Goal: Task Accomplishment & Management: Manage account settings

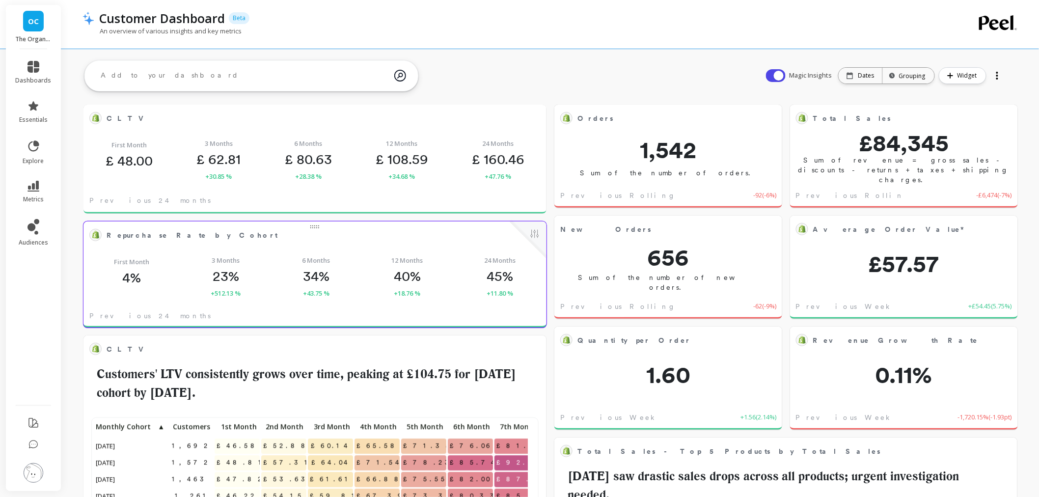
scroll to position [262, 425]
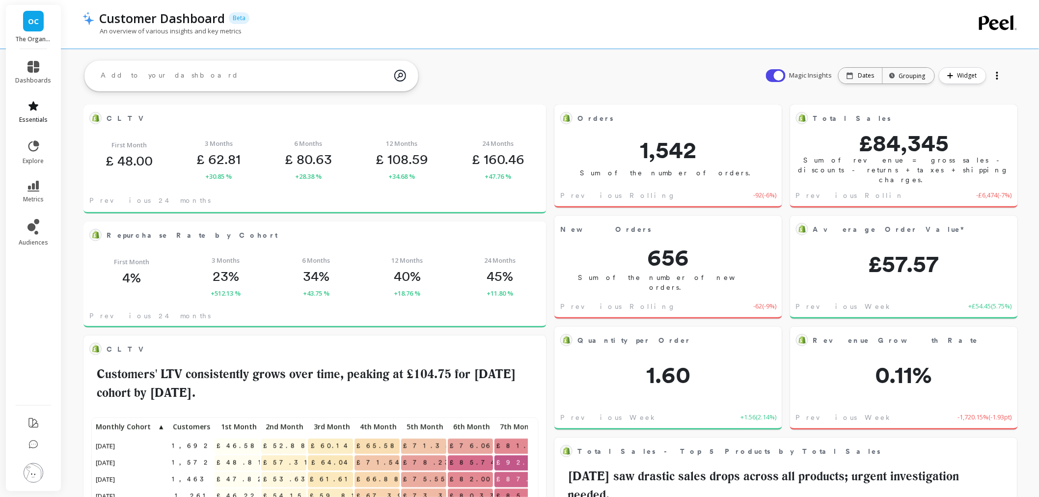
click at [38, 123] on span "essentials" at bounding box center [33, 120] width 28 height 8
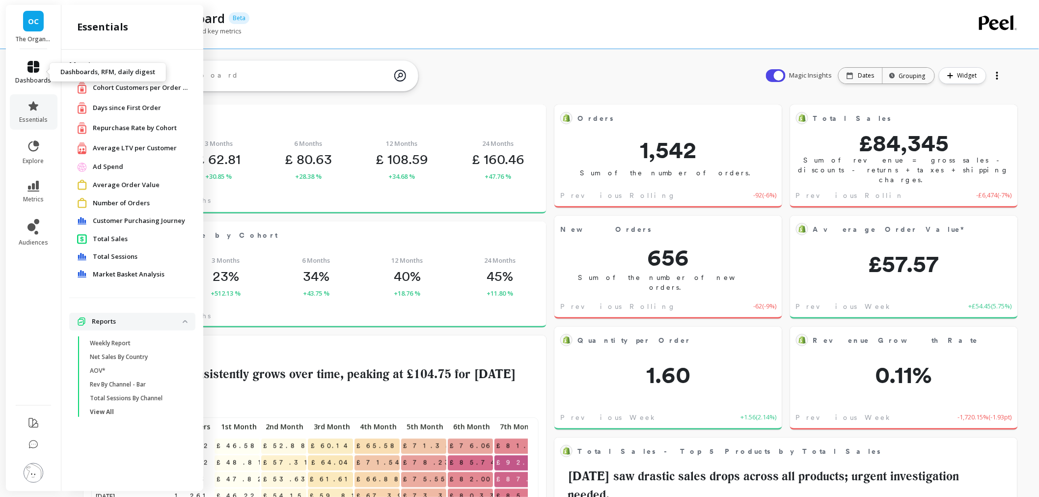
click at [37, 72] on icon at bounding box center [34, 67] width 12 height 12
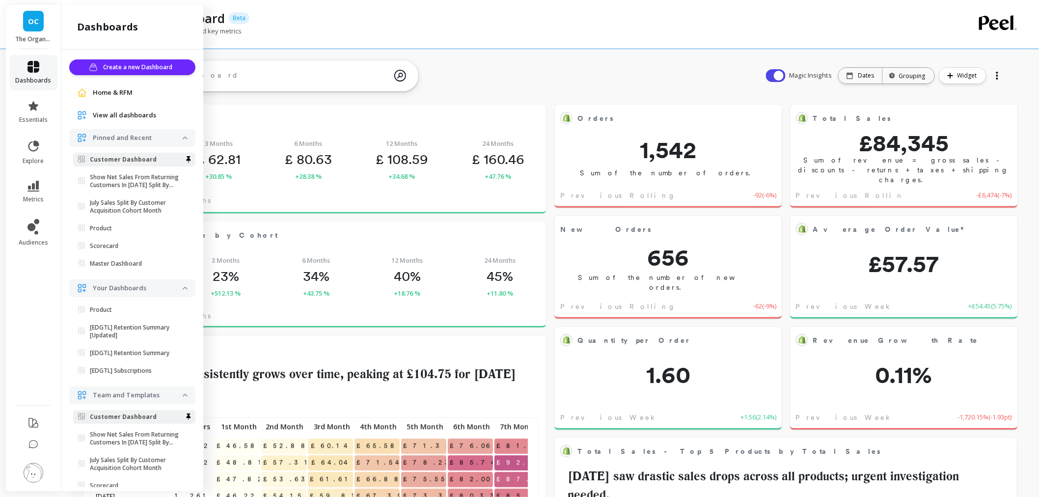
scroll to position [3, 0]
click at [31, 13] on link "OC" at bounding box center [33, 21] width 21 height 21
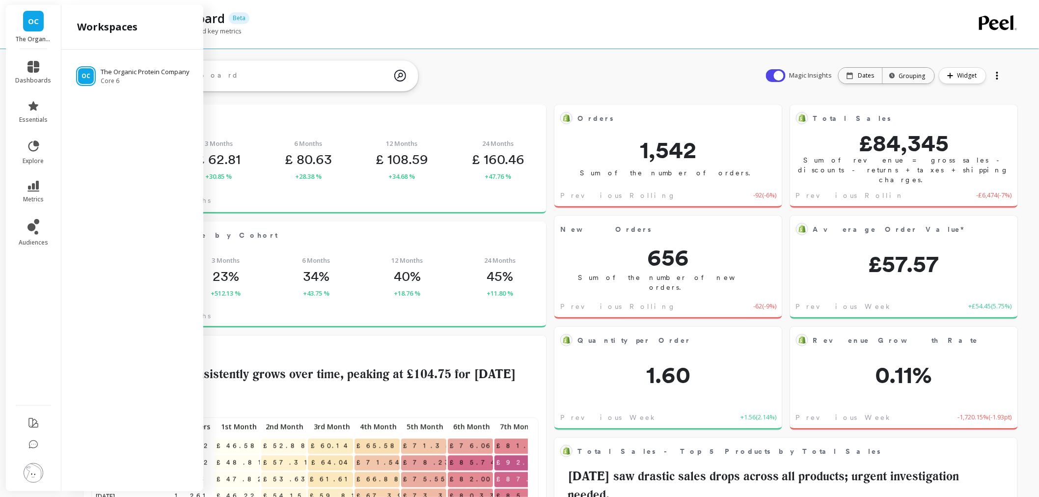
scroll to position [0, 0]
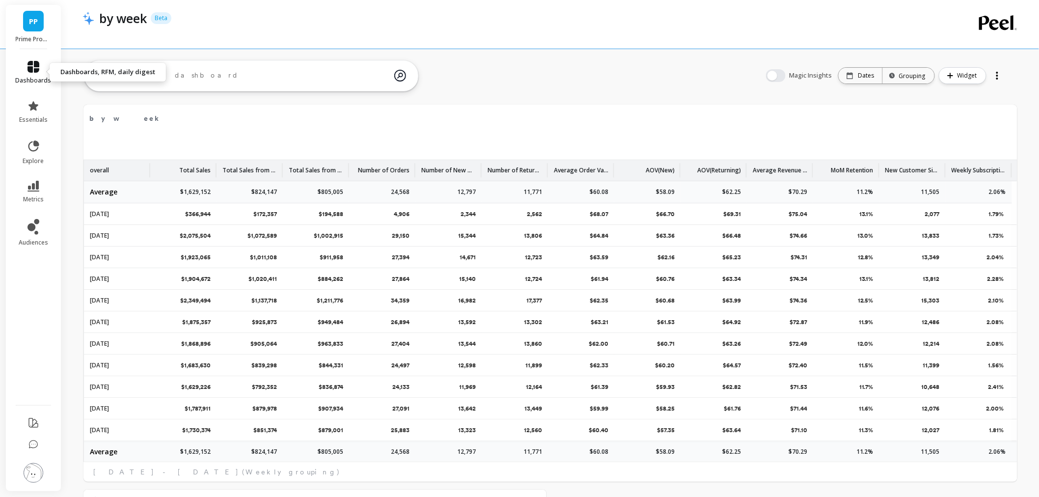
click at [26, 75] on link "dashboards" at bounding box center [34, 73] width 36 height 24
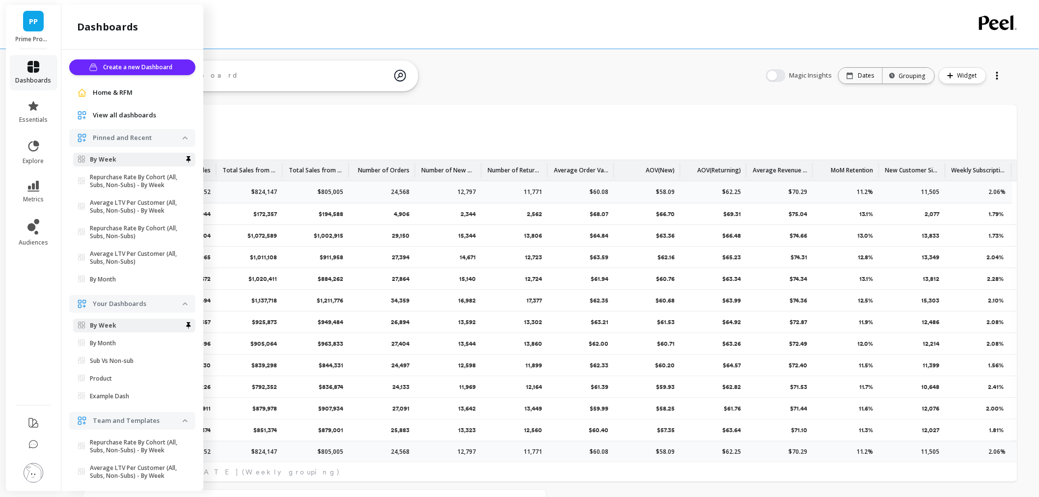
scroll to position [3, 0]
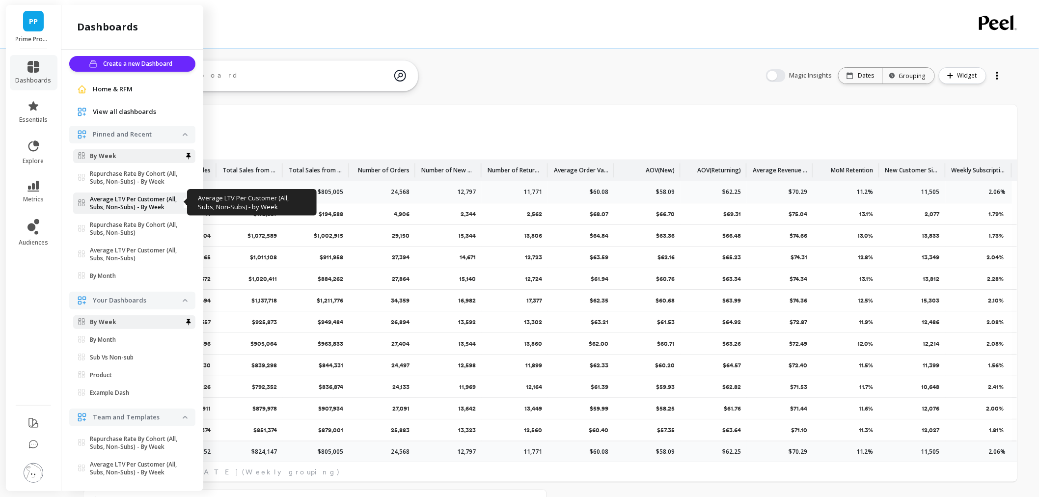
click at [139, 203] on p "Average LTV Per Customer (All, Subs, Non-Subs) - By Week" at bounding box center [136, 203] width 93 height 16
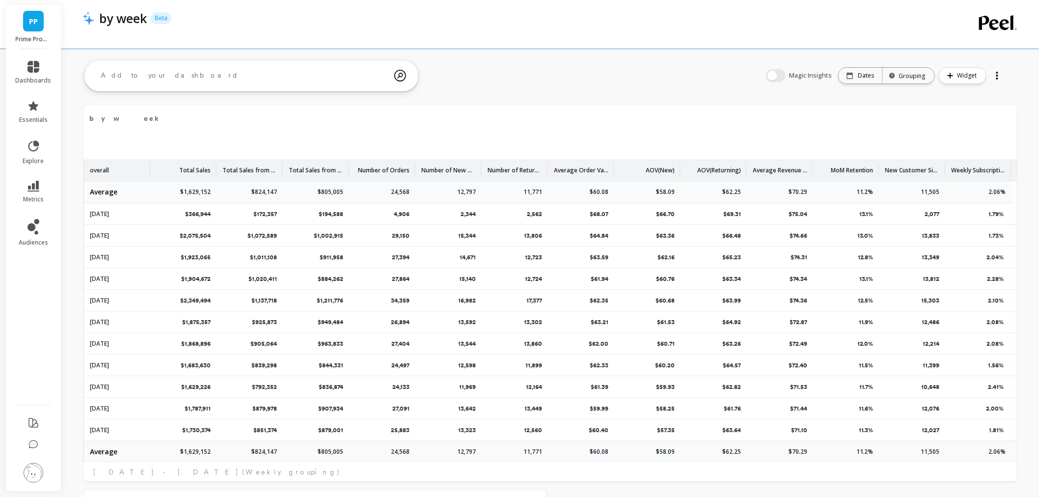
scroll to position [0, 0]
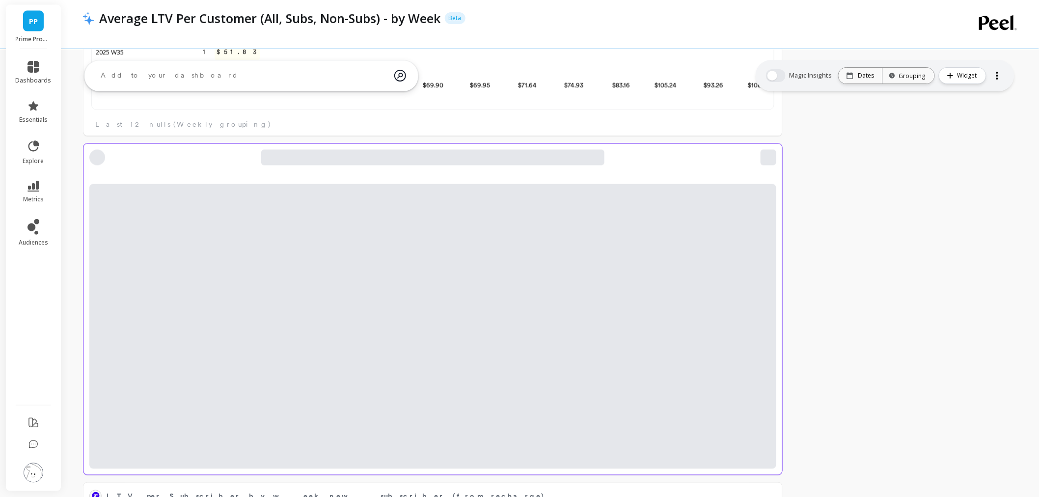
scroll to position [591, 0]
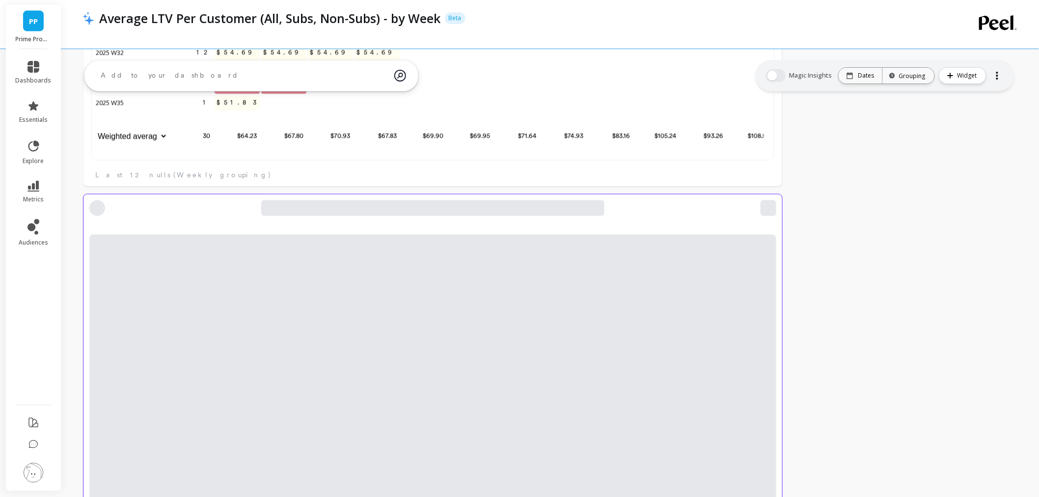
click at [239, 319] on div at bounding box center [432, 377] width 687 height 285
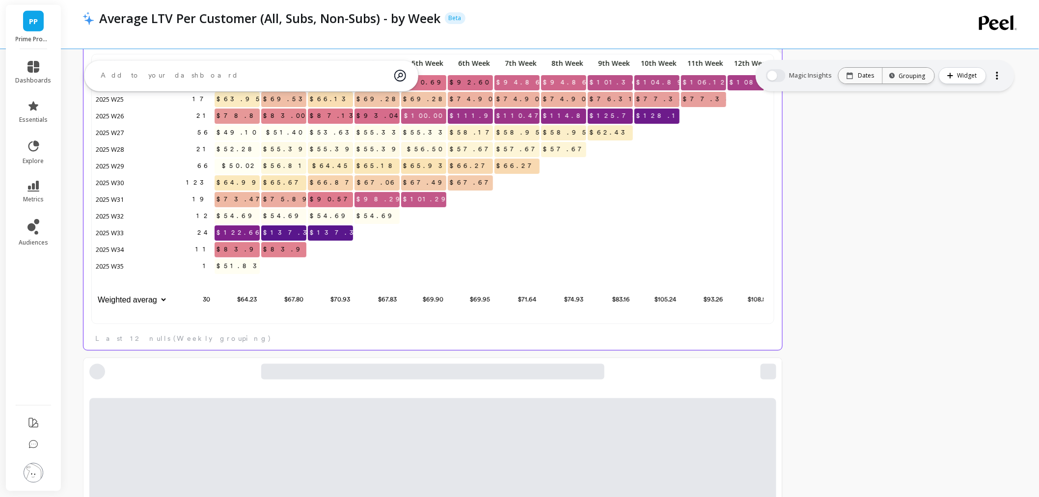
scroll to position [262, 669]
drag, startPoint x: 359, startPoint y: 233, endPoint x: 215, endPoint y: 228, distance: 144.5
click at [215, 228] on div "21 $62.80 $66.56 $80.03 $80.03 $90.69 $92.60 $94.86 $94.86 $101.36 $104.89 $106…" at bounding box center [434, 182] width 680 height 252
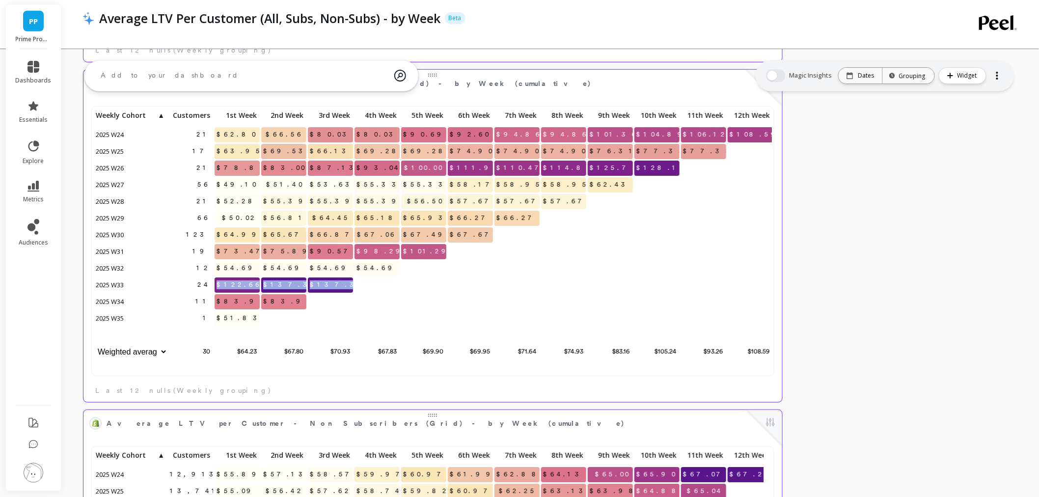
drag, startPoint x: 232, startPoint y: 285, endPoint x: 358, endPoint y: 282, distance: 125.3
click at [358, 282] on div "21 $62.80 $66.56 $80.03 $80.03 $90.69 $92.60 $94.86 $94.86 $101.36 $104.89 $106…" at bounding box center [434, 235] width 680 height 252
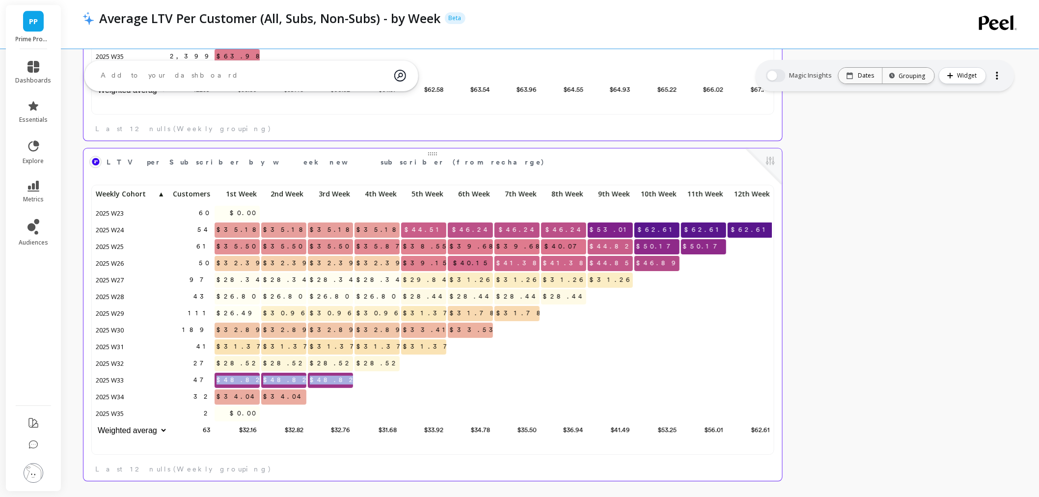
drag, startPoint x: 233, startPoint y: 380, endPoint x: 352, endPoint y: 380, distance: 119.3
click at [352, 380] on div "60 $0.00 54 $35.18 $35.18 $35.18 $35.18 $44.51 $46.24 $46.24 $46.24 $53.01 $62.…" at bounding box center [434, 313] width 680 height 252
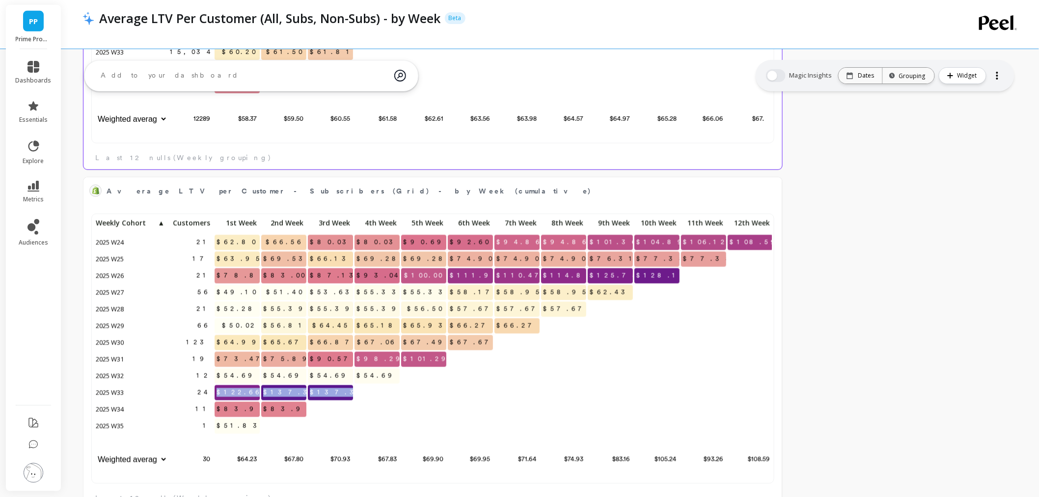
drag, startPoint x: 234, startPoint y: 396, endPoint x: 349, endPoint y: 393, distance: 114.9
click at [349, 393] on div "21 $62.80 $66.56 $80.03 $80.03 $90.69 $92.60 $94.86 $94.86 $101.36 $104.89 $106…" at bounding box center [434, 342] width 680 height 252
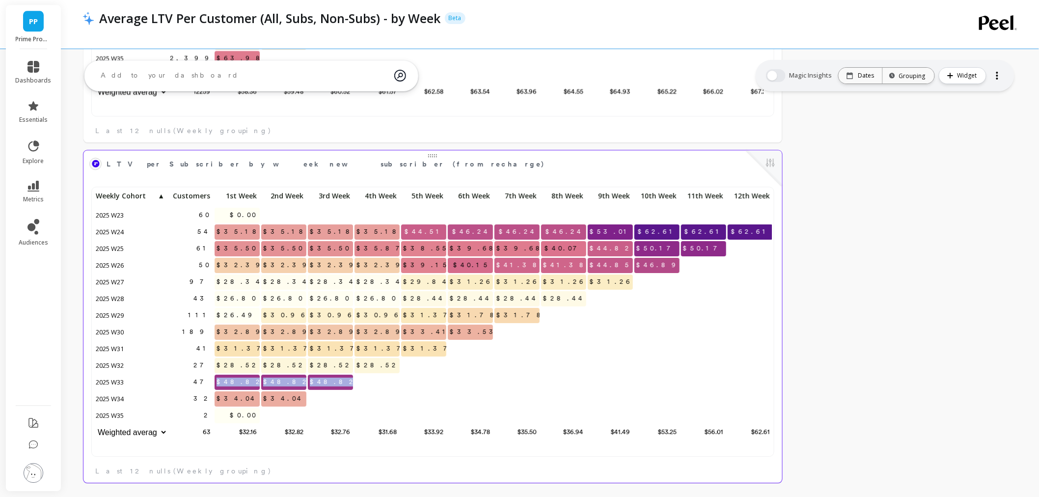
drag, startPoint x: 230, startPoint y: 382, endPoint x: 371, endPoint y: 390, distance: 141.7
click at [371, 390] on div "60 $0.00 54 $35.18 $35.18 $35.18 $35.18 $44.51 $46.24 $46.24 $46.24 $53.01 $62.…" at bounding box center [434, 315] width 680 height 252
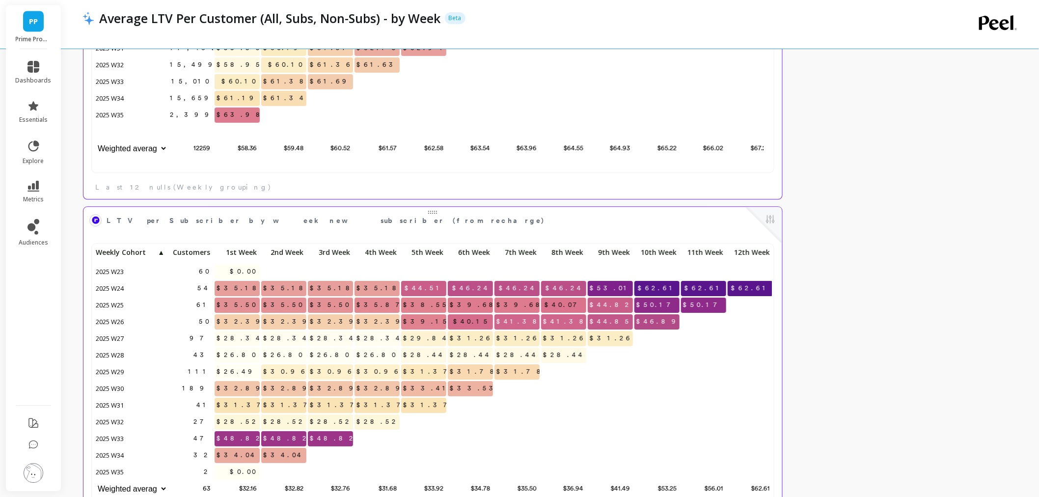
scroll to position [920, 0]
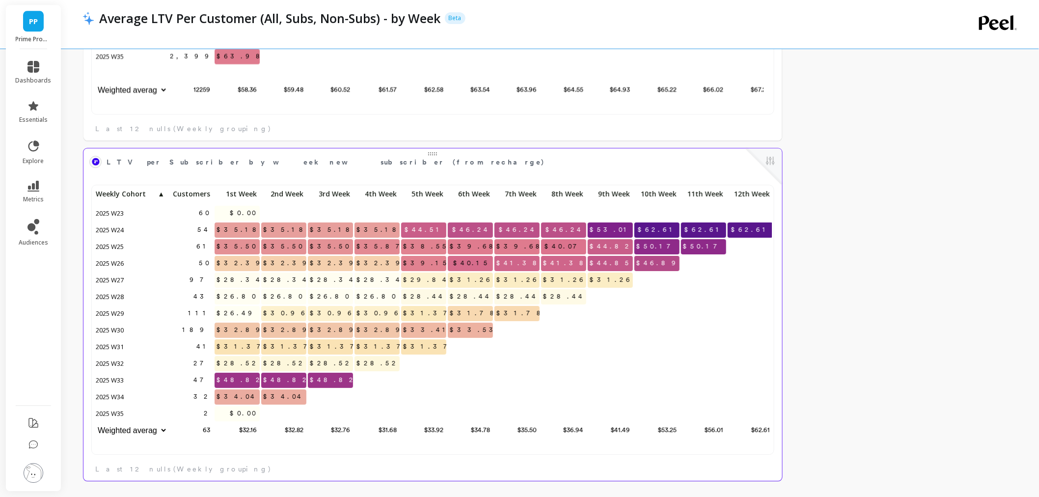
click at [207, 377] on span "47" at bounding box center [203, 380] width 22 height 15
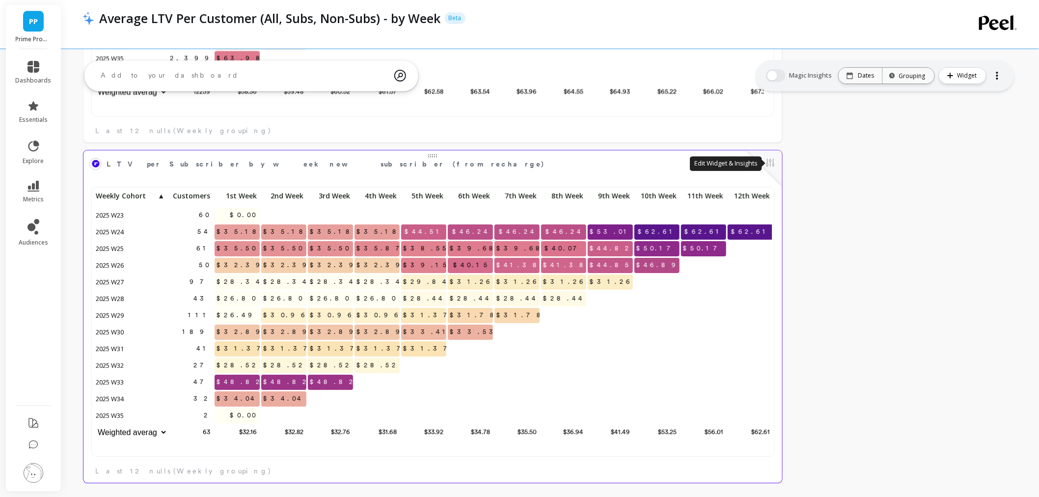
click at [772, 168] on button at bounding box center [771, 164] width 12 height 14
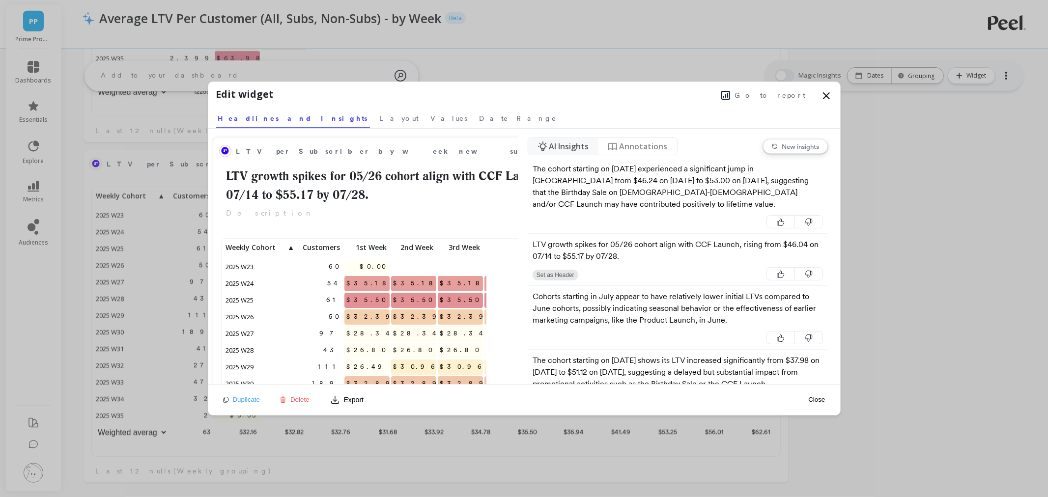
click at [773, 95] on span "Go to report" at bounding box center [770, 95] width 71 height 10
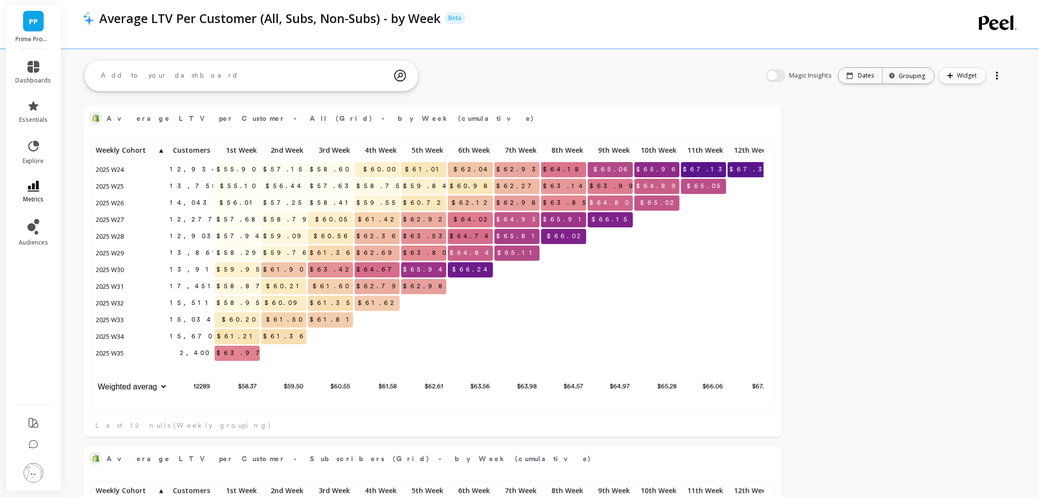
scroll to position [262, 661]
click at [40, 188] on link "metrics" at bounding box center [34, 192] width 36 height 23
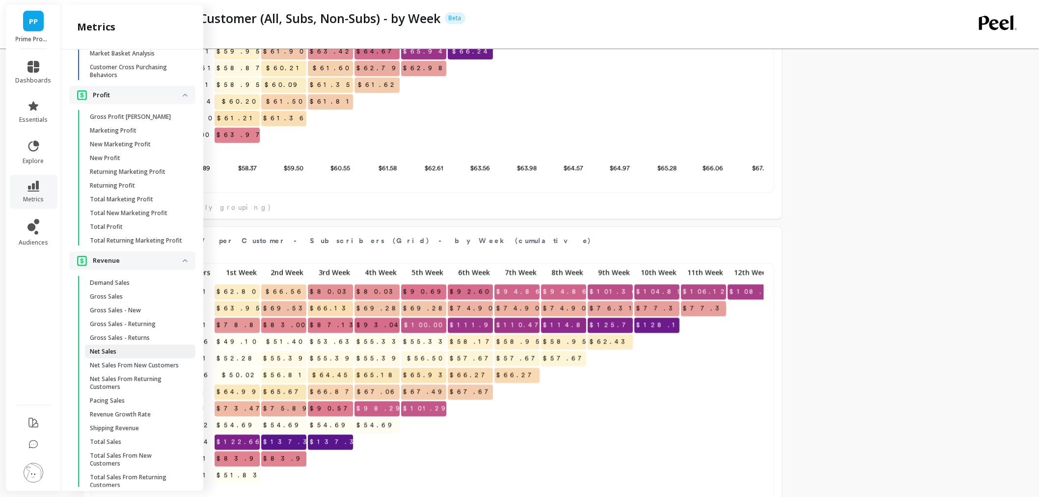
scroll to position [2099, 0]
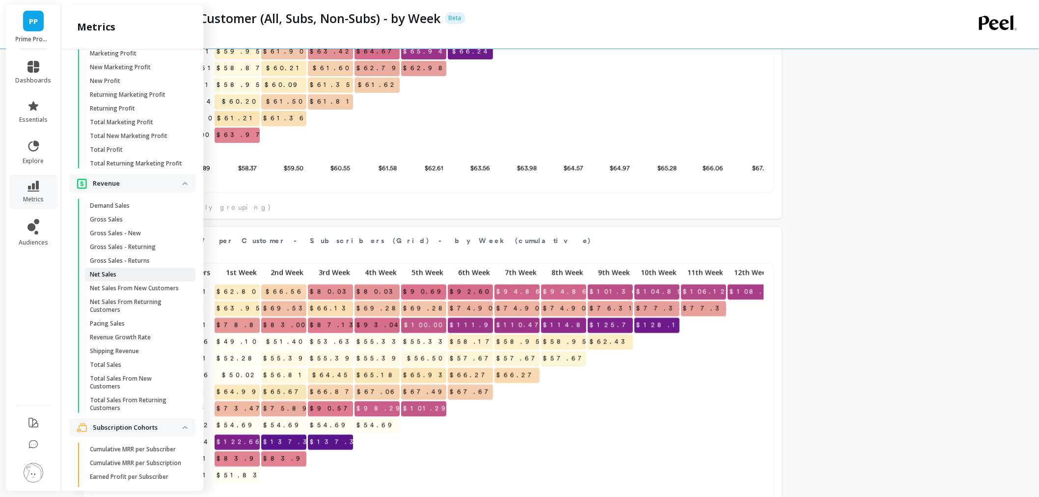
click at [118, 278] on span "Net Sales" at bounding box center [137, 275] width 94 height 8
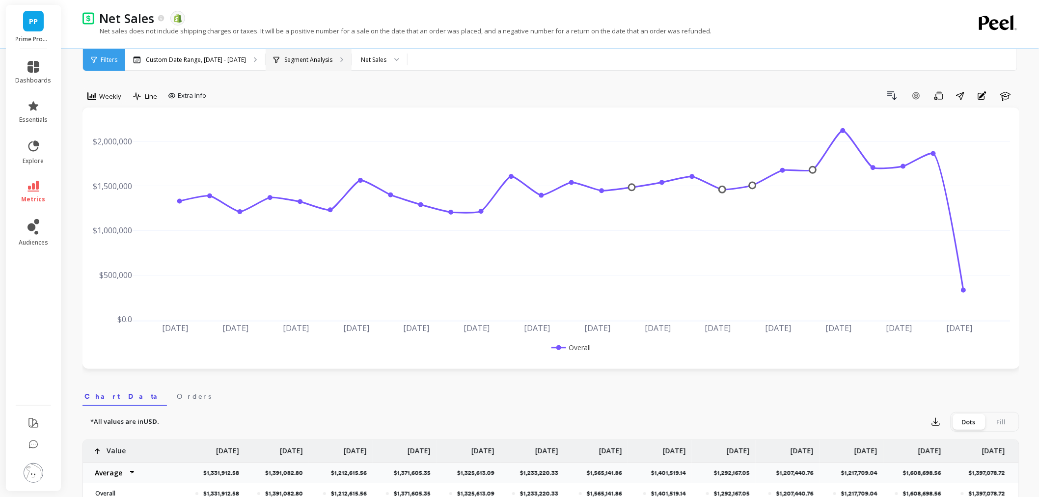
click at [314, 64] on div "Segment Analysis" at bounding box center [309, 60] width 86 height 22
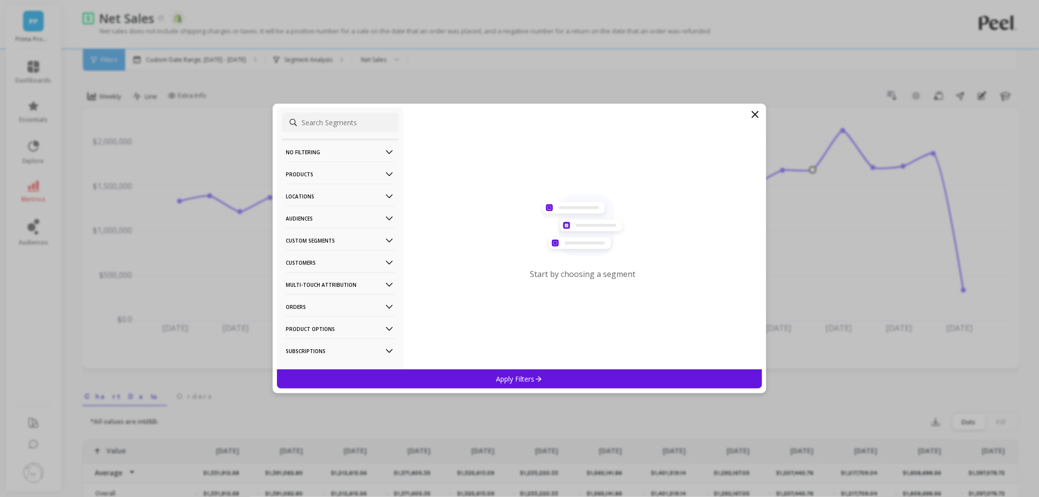
click at [322, 259] on p "Customers" at bounding box center [340, 262] width 109 height 25
click at [333, 276] on div "Subscriptions" at bounding box center [340, 279] width 117 height 16
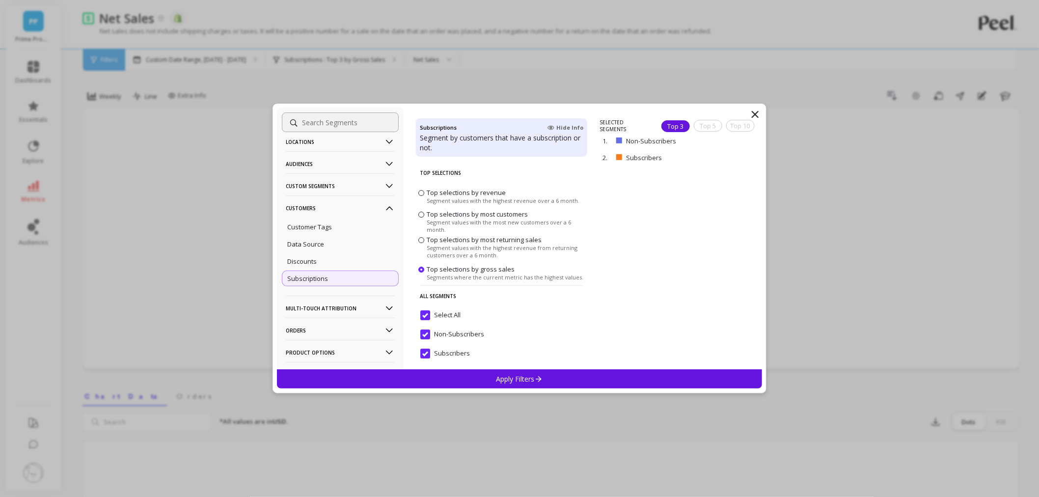
click at [428, 318] on input "Select All" at bounding box center [440, 315] width 40 height 10
click at [428, 355] on input "Subscribers" at bounding box center [445, 354] width 50 height 10
click at [467, 370] on div "Apply Filters" at bounding box center [519, 378] width 485 height 19
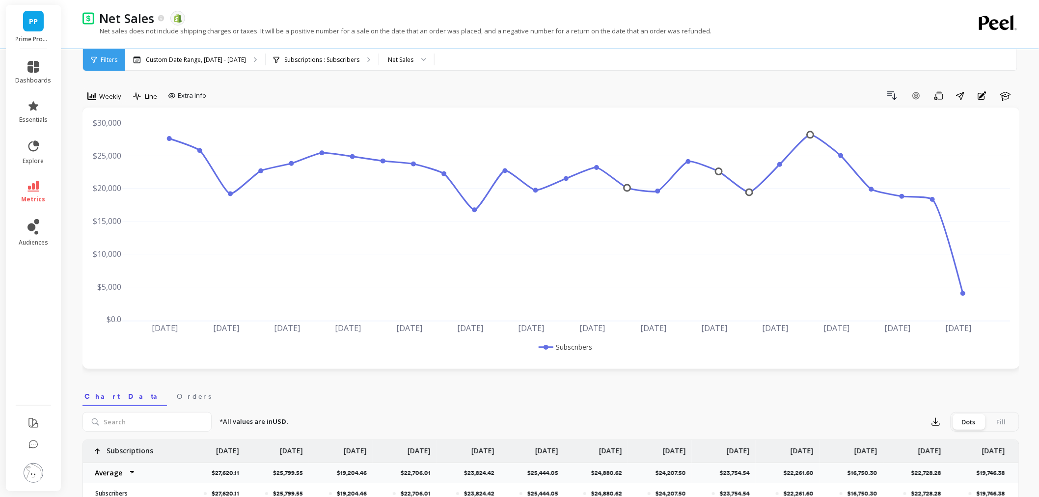
scroll to position [55, 0]
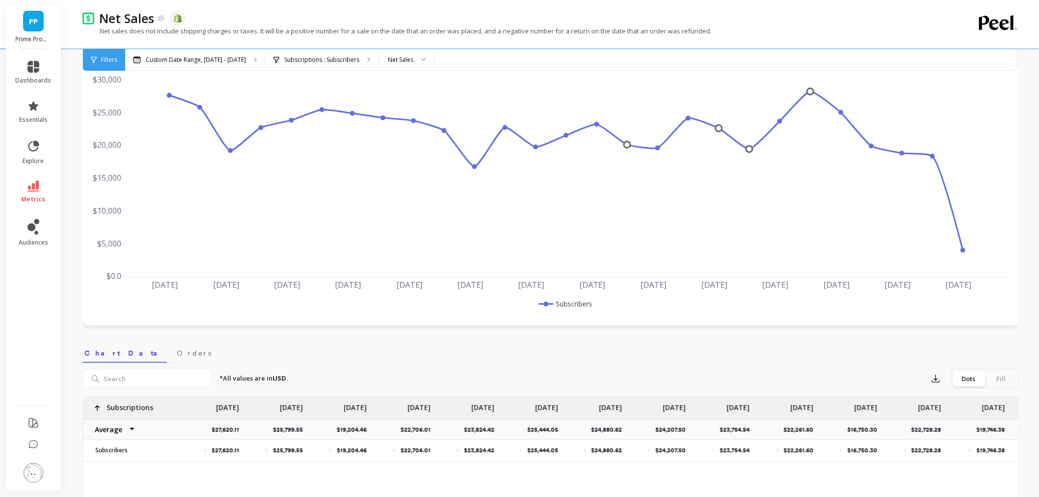
click at [408, 55] on div "Net Sales" at bounding box center [401, 59] width 26 height 9
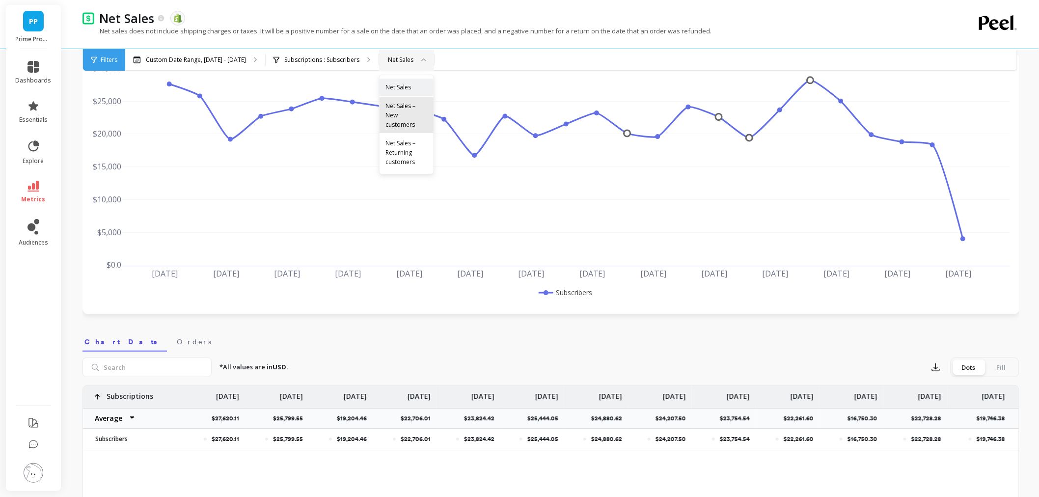
click at [415, 119] on div "Net Sales – New customers" at bounding box center [407, 115] width 42 height 28
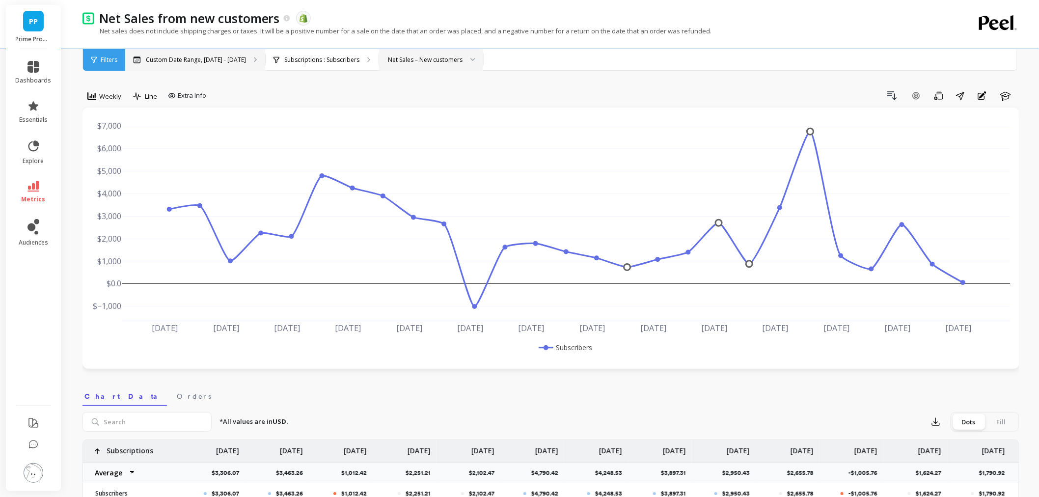
click at [207, 52] on div "Custom Date Range, Mar 1 - Aug 25" at bounding box center [195, 60] width 140 height 22
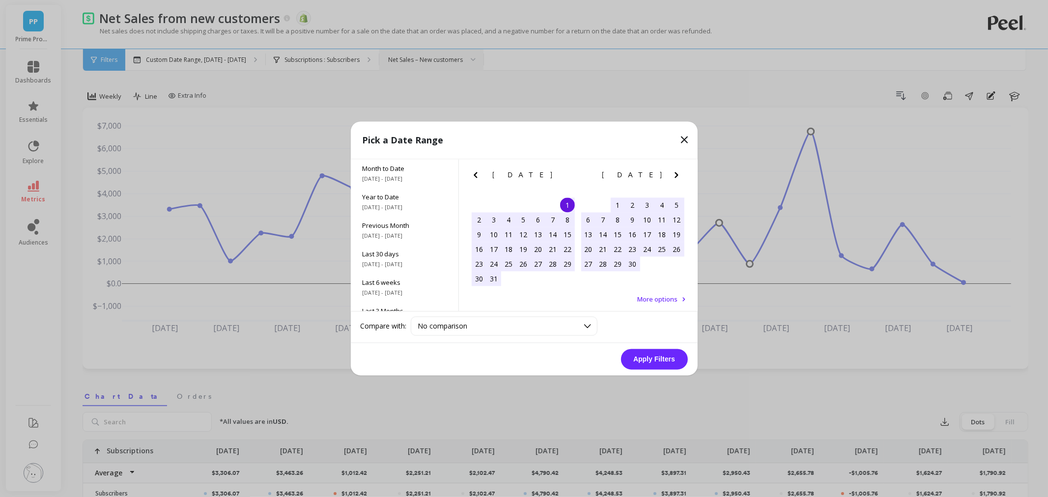
click at [675, 174] on icon "Next Month" at bounding box center [676, 175] width 12 height 12
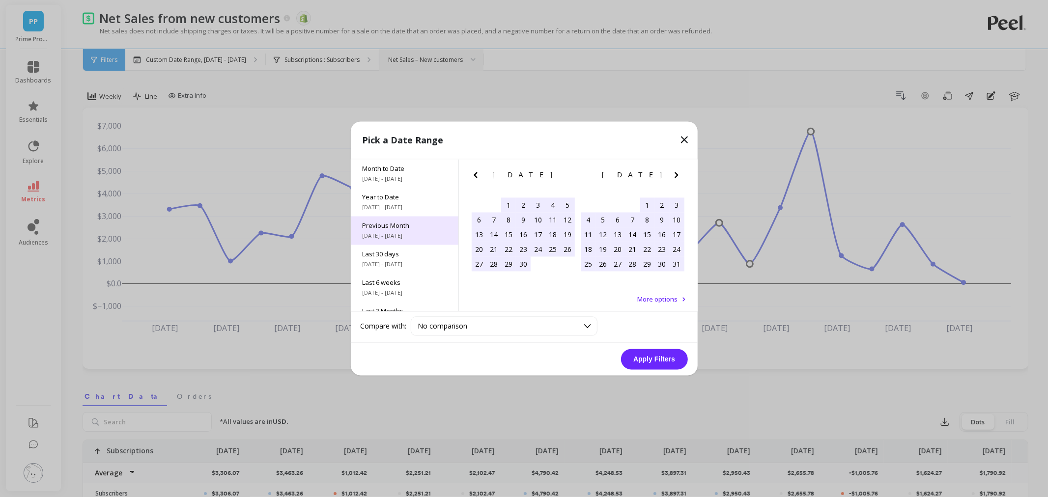
click at [410, 243] on div "Previous Month 7/1/2025 - 7/31/2025" at bounding box center [405, 231] width 108 height 28
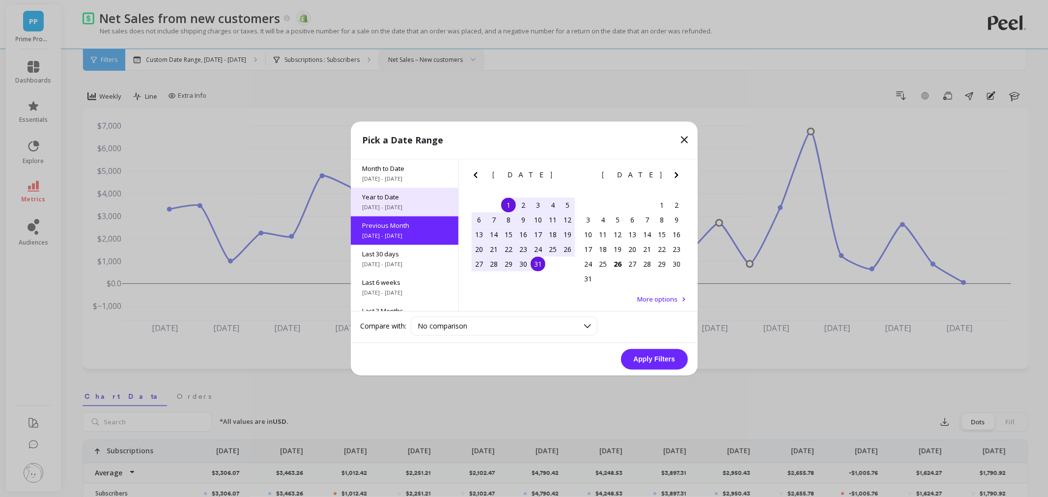
click at [385, 195] on span "Year to Date" at bounding box center [404, 197] width 84 height 9
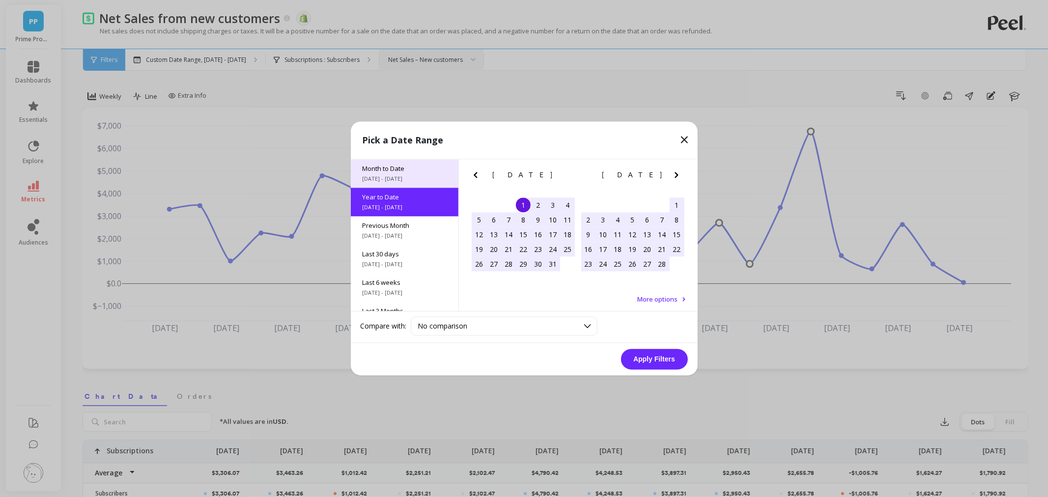
click at [395, 178] on span "8/1/2025 - 8/26/2025" at bounding box center [404, 179] width 84 height 8
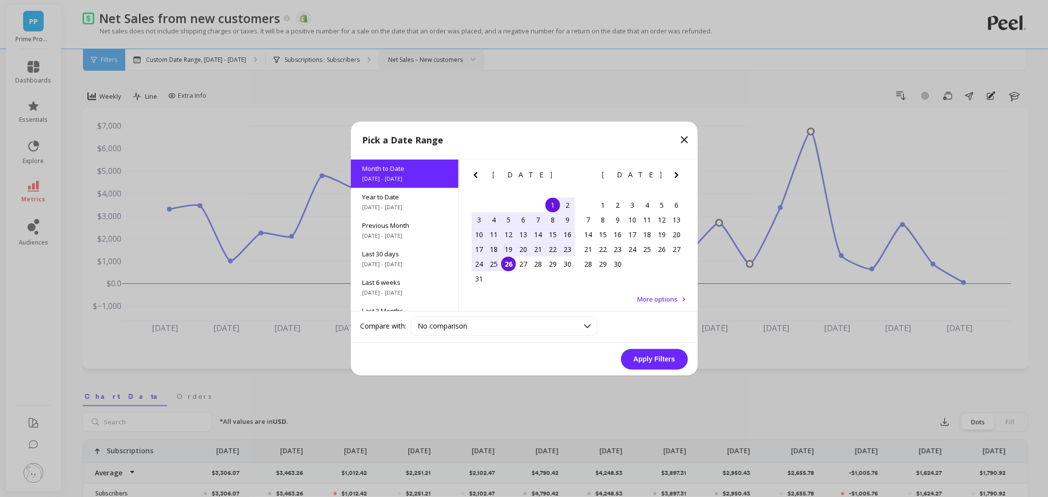
click at [493, 233] on div "11" at bounding box center [493, 234] width 15 height 15
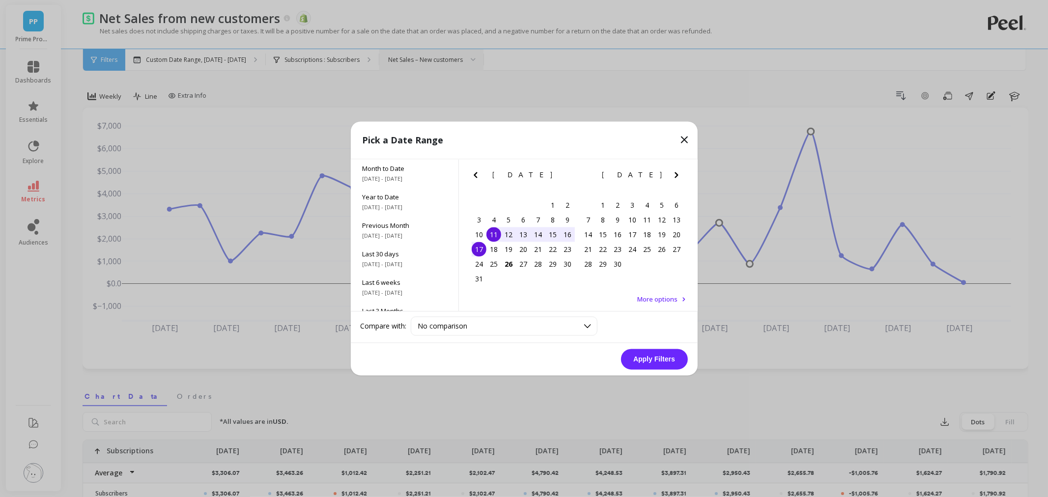
click at [472, 247] on div "17" at bounding box center [478, 249] width 15 height 15
click at [635, 357] on button "Apply Filters" at bounding box center [654, 359] width 67 height 21
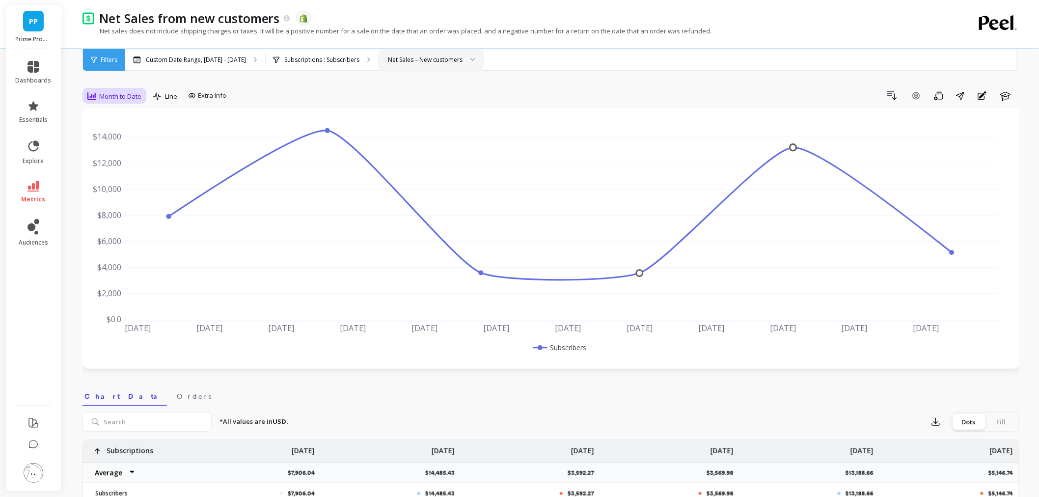
click at [117, 102] on div "Month to Date" at bounding box center [114, 96] width 54 height 12
click at [114, 120] on div "All" at bounding box center [119, 118] width 56 height 9
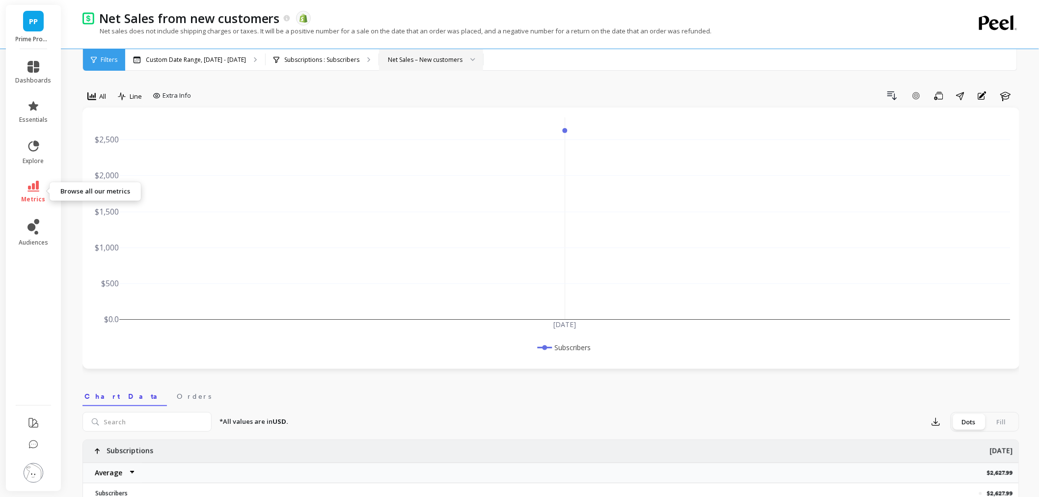
click at [38, 195] on span "metrics" at bounding box center [34, 199] width 24 height 8
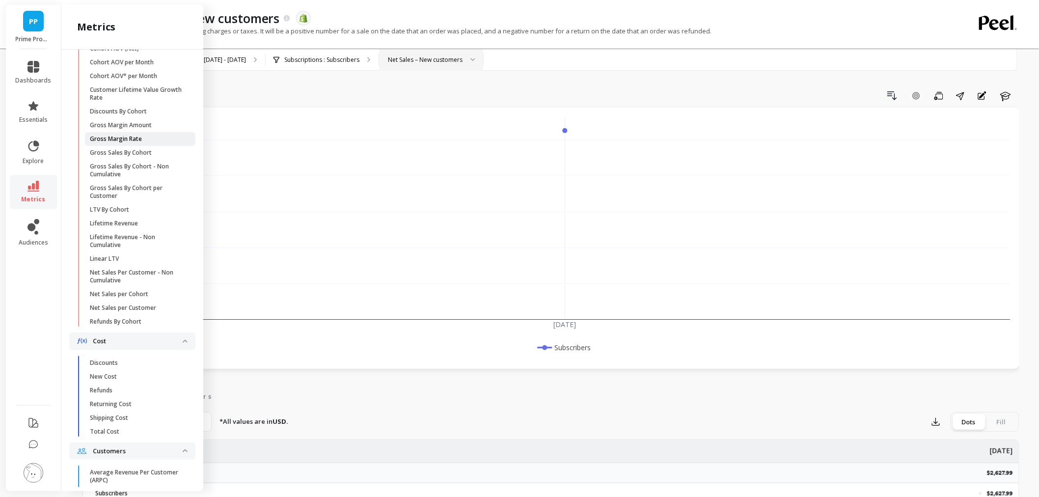
scroll to position [382, 0]
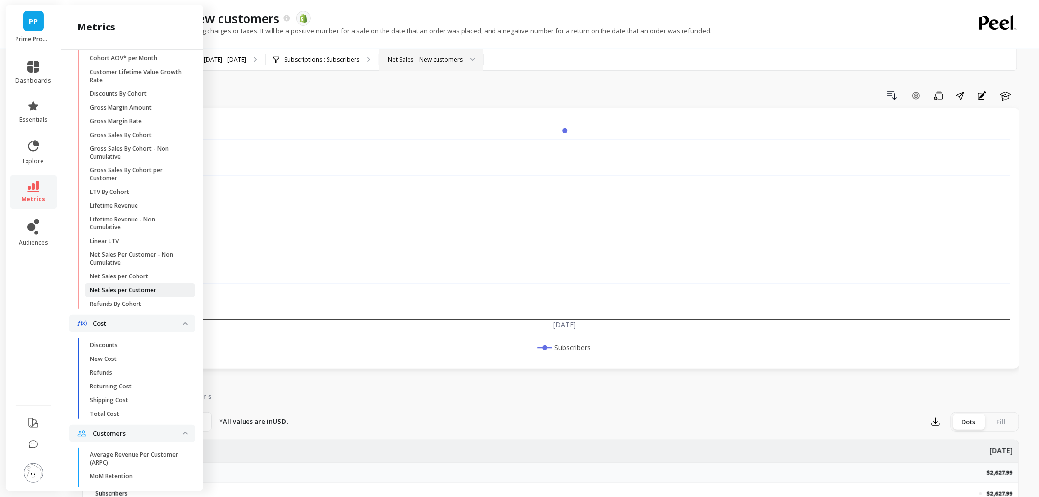
click at [139, 294] on p "Net Sales per Customer" at bounding box center [123, 290] width 66 height 8
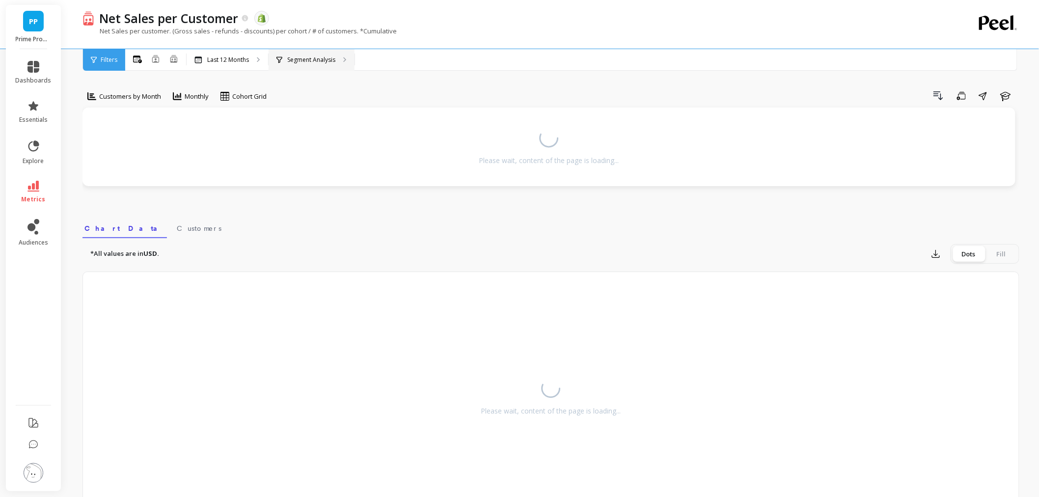
click at [308, 58] on p "Segment Analysis" at bounding box center [311, 60] width 48 height 8
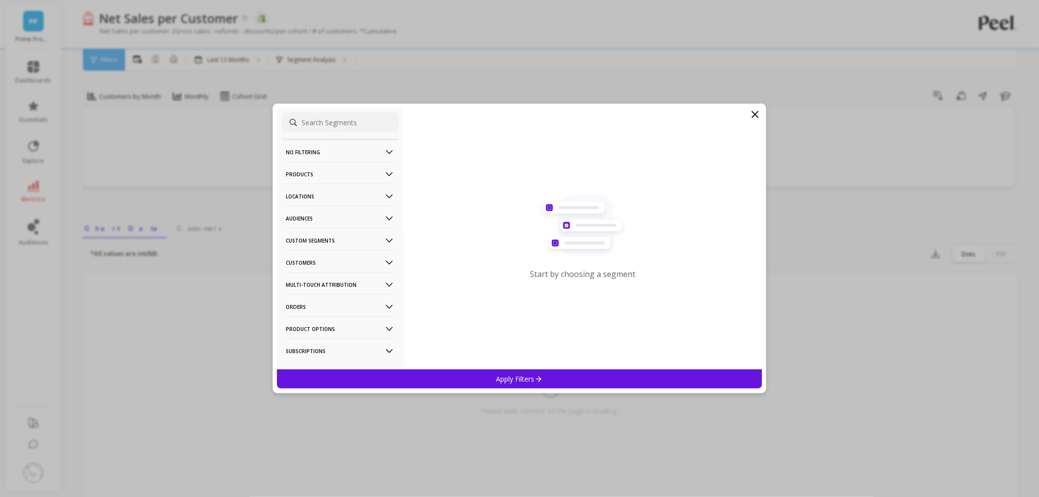
click at [301, 259] on p "Customers" at bounding box center [340, 262] width 109 height 25
click at [330, 329] on div "Subscriptions" at bounding box center [340, 333] width 117 height 16
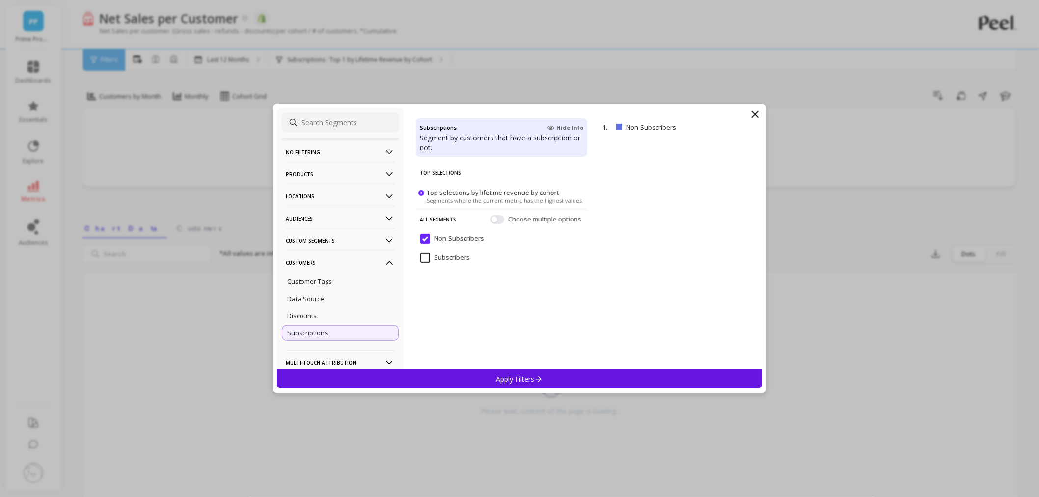
click at [429, 263] on span "Subscribers" at bounding box center [445, 263] width 50 height 21
click at [489, 378] on div "Apply Filters" at bounding box center [519, 378] width 485 height 19
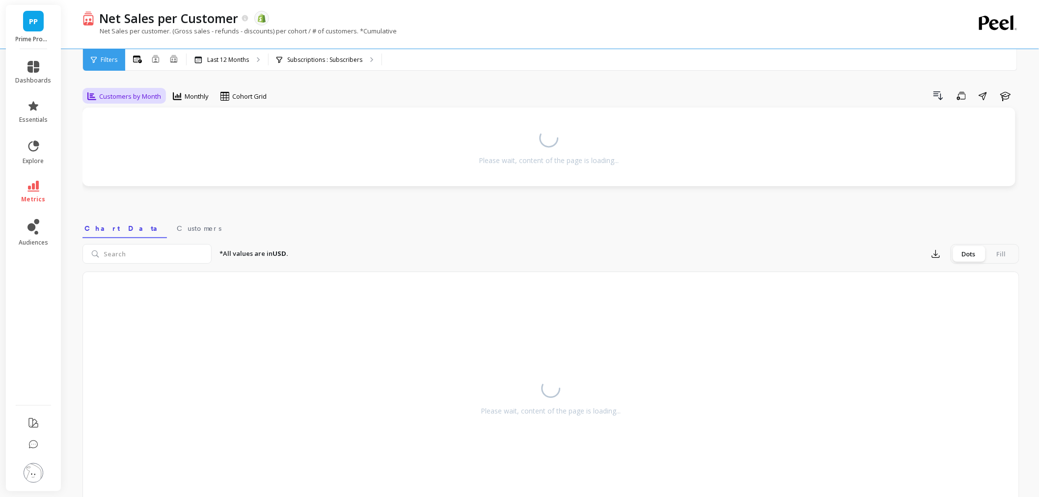
click at [141, 103] on div "Customers by Month" at bounding box center [124, 96] width 80 height 17
click at [107, 172] on div "Customers by Week" at bounding box center [119, 169] width 56 height 19
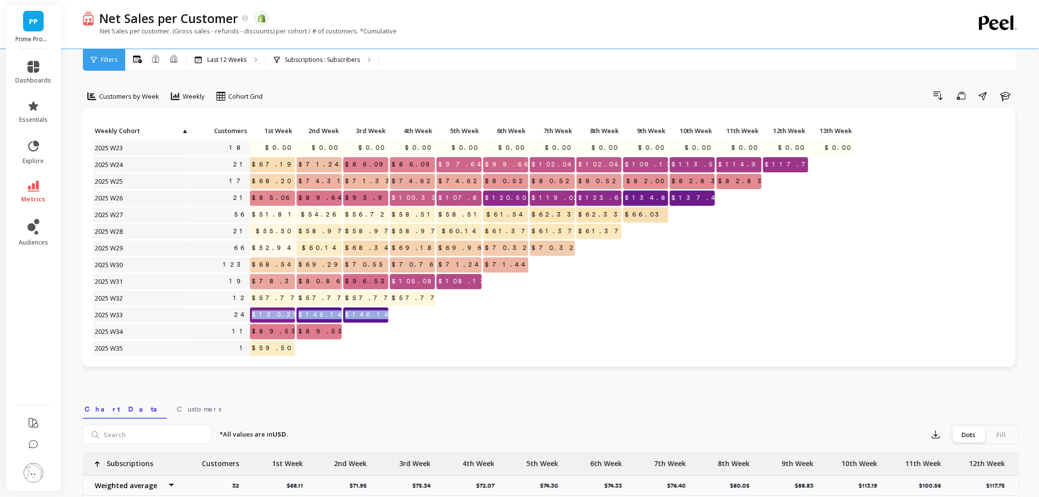
drag, startPoint x: 265, startPoint y: 312, endPoint x: 415, endPoint y: 314, distance: 149.8
click at [415, 314] on div "Click to create an audience 18 $0.00 $0.00 $0.00 $0.00 $0.00 $0.00 $0.00 $0.00 …" at bounding box center [474, 249] width 764 height 250
click at [460, 332] on div at bounding box center [459, 331] width 45 height 15
drag, startPoint x: 267, startPoint y: 314, endPoint x: 406, endPoint y: 315, distance: 139.0
click at [406, 315] on div "Click to create an audience 18 $0.00 $0.00 $0.00 $0.00 $0.00 $0.00 $0.00 $0.00 …" at bounding box center [474, 249] width 764 height 250
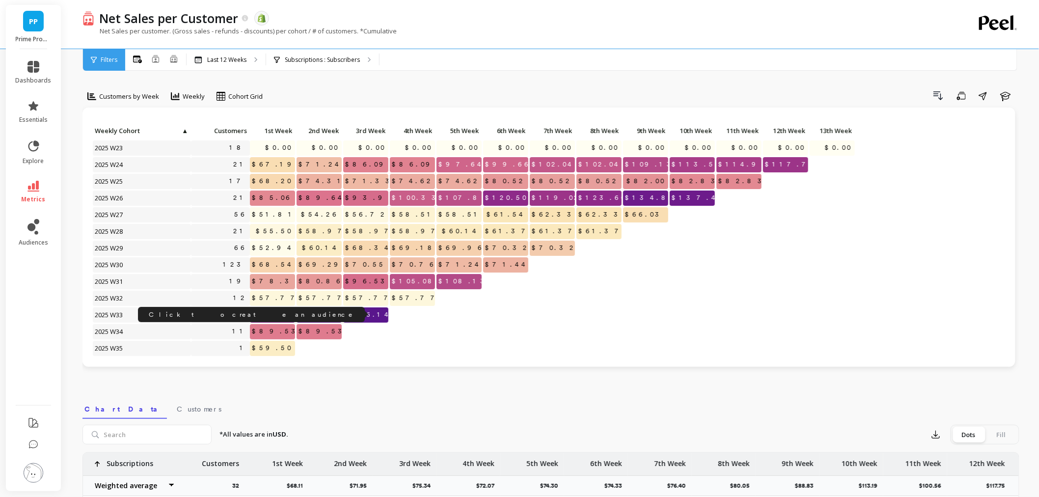
click at [241, 314] on link "24" at bounding box center [241, 314] width 18 height 15
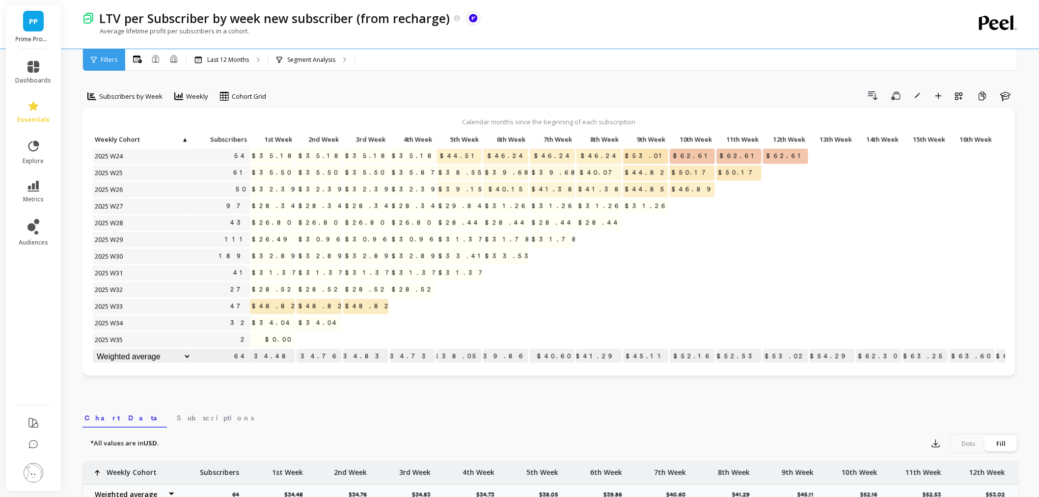
scroll to position [609, 0]
click at [241, 299] on link "47" at bounding box center [239, 306] width 22 height 15
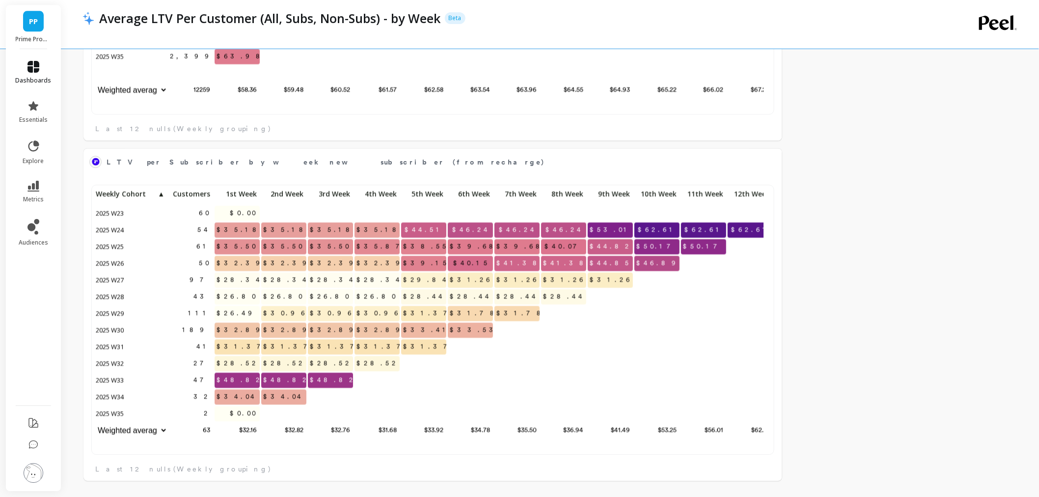
scroll to position [262, 661]
click at [25, 59] on li "dashboards" at bounding box center [34, 72] width 48 height 35
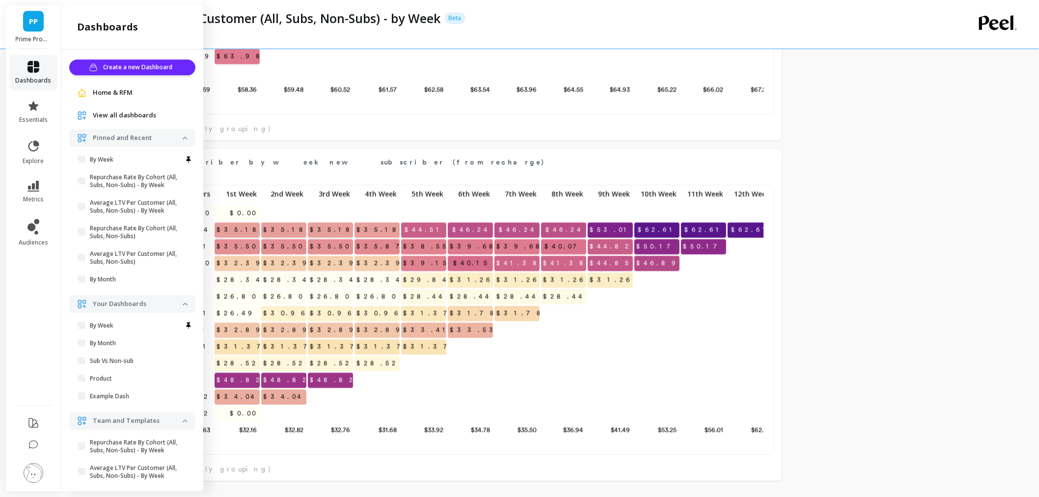
scroll to position [3, 0]
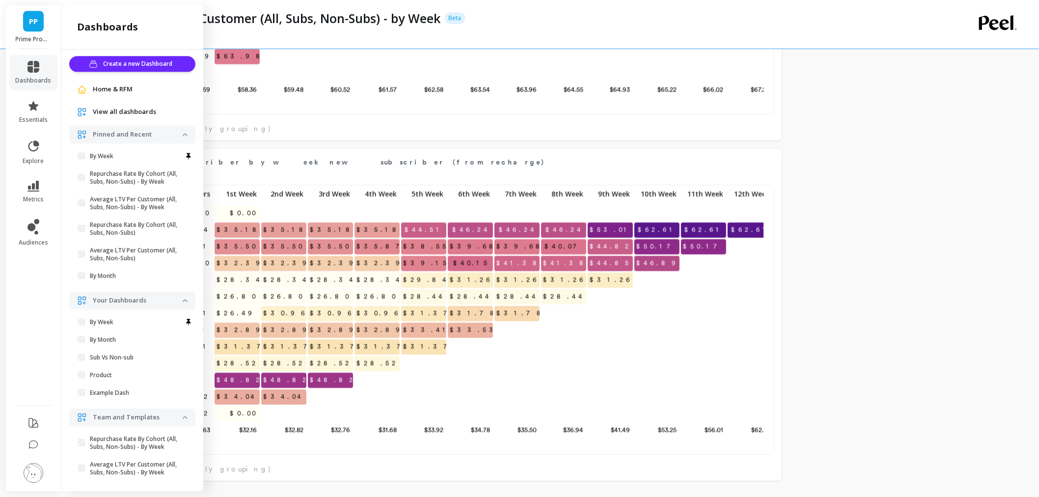
click at [105, 87] on span "Home & RFM" at bounding box center [113, 89] width 40 height 10
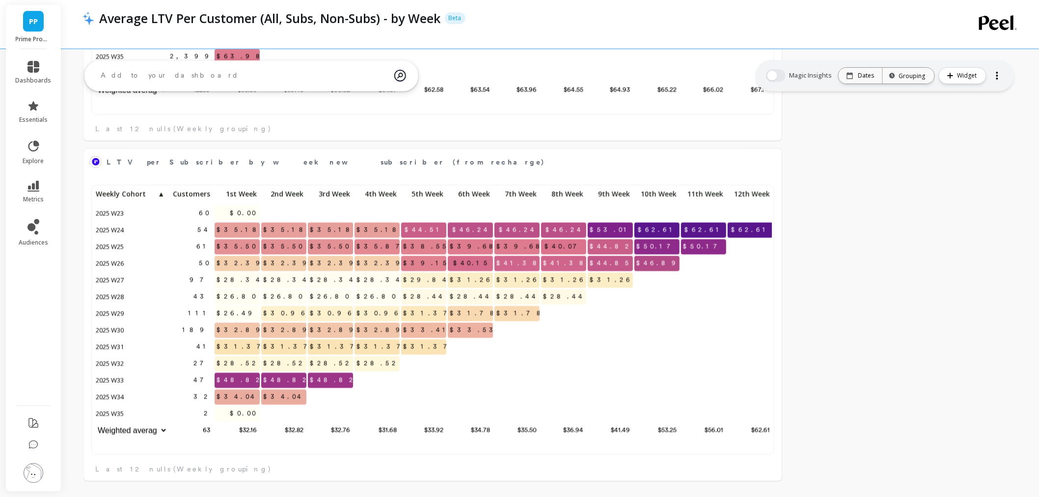
scroll to position [262, 669]
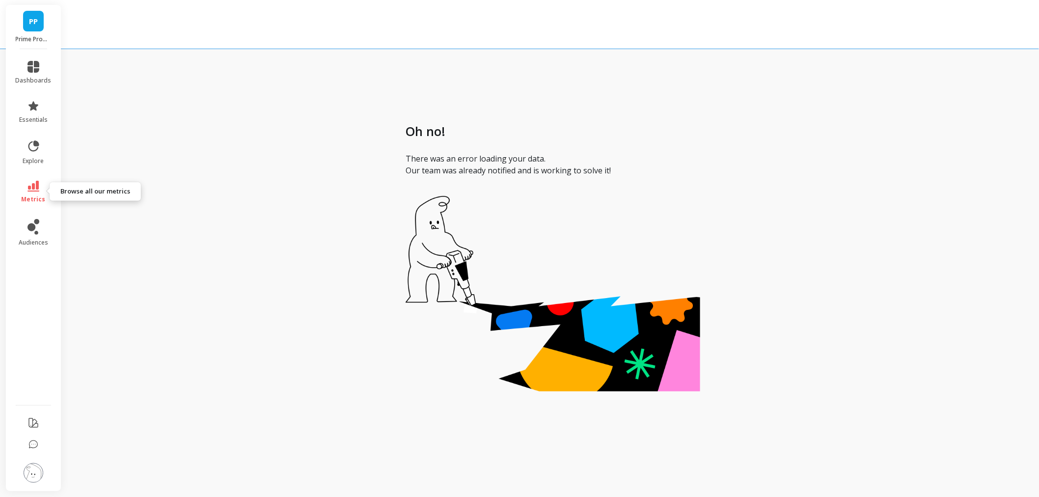
click at [30, 193] on link "metrics" at bounding box center [34, 192] width 36 height 23
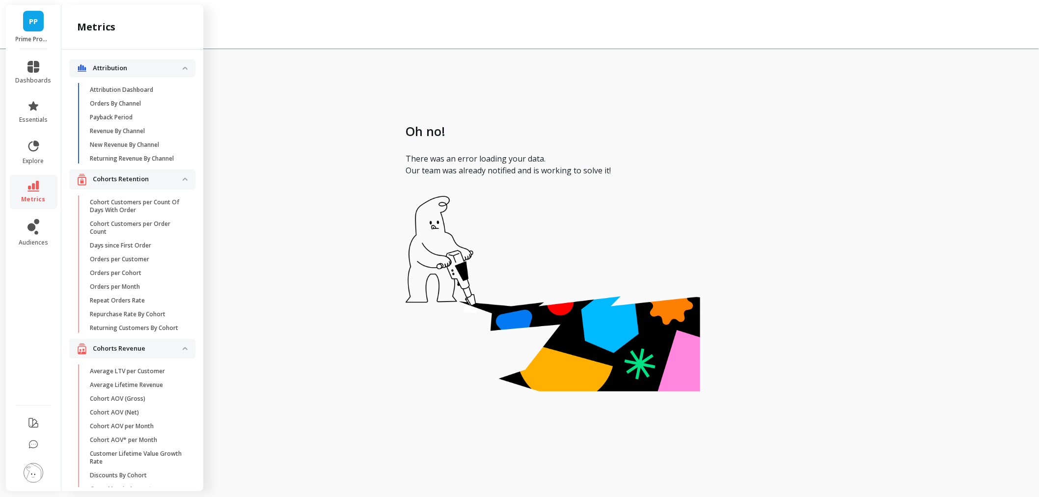
scroll to position [382, 0]
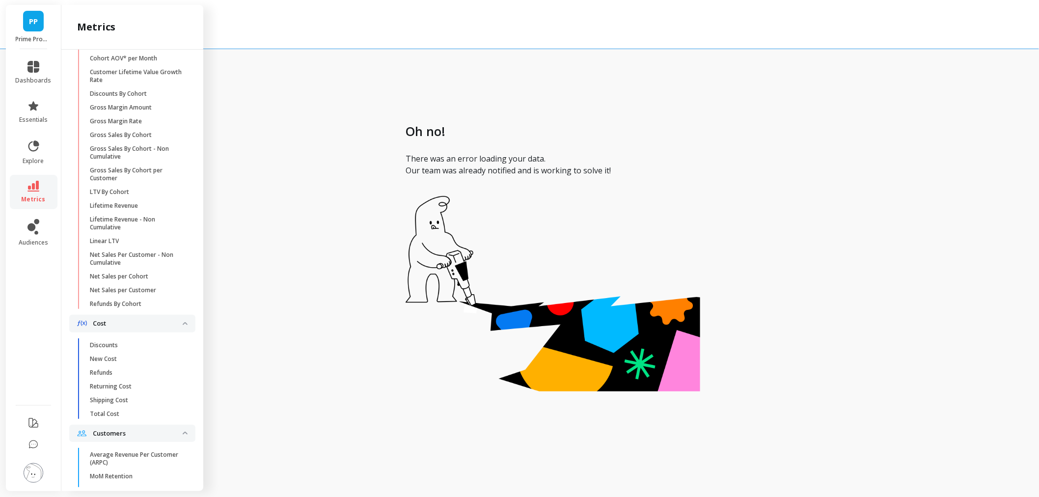
click at [35, 58] on li "dashboards" at bounding box center [34, 72] width 48 height 35
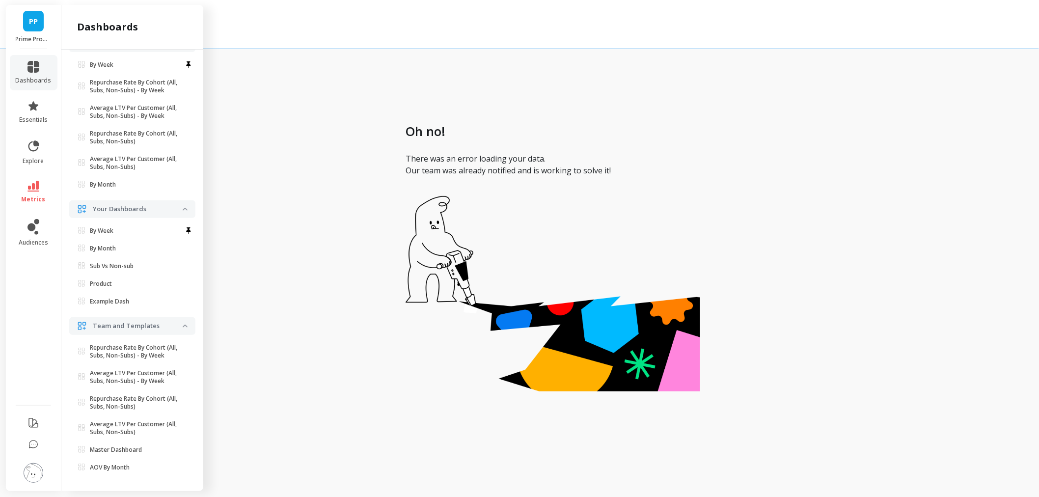
scroll to position [3, 0]
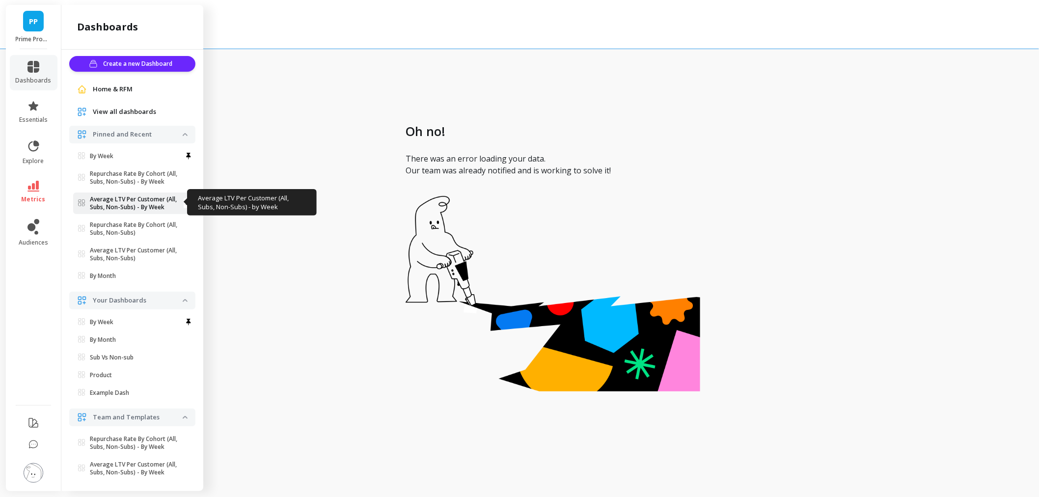
click at [140, 195] on p "Average LTV Per Customer (All, Subs, Non-Subs) - By Week" at bounding box center [136, 203] width 93 height 16
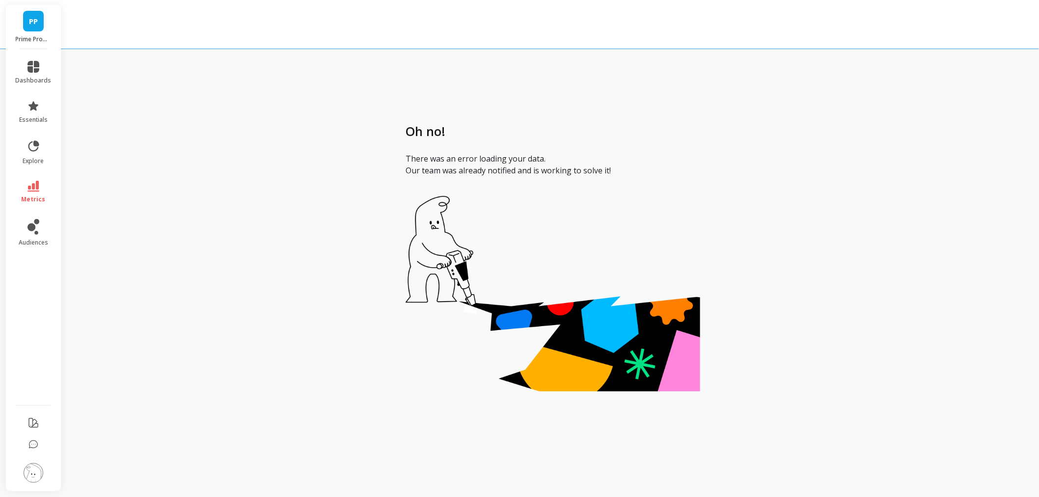
scroll to position [0, 0]
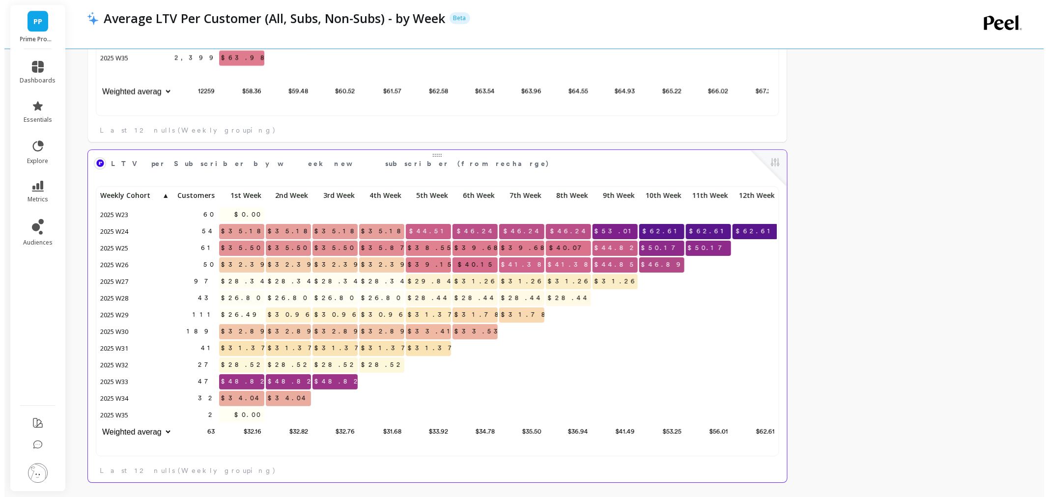
scroll to position [975, 0]
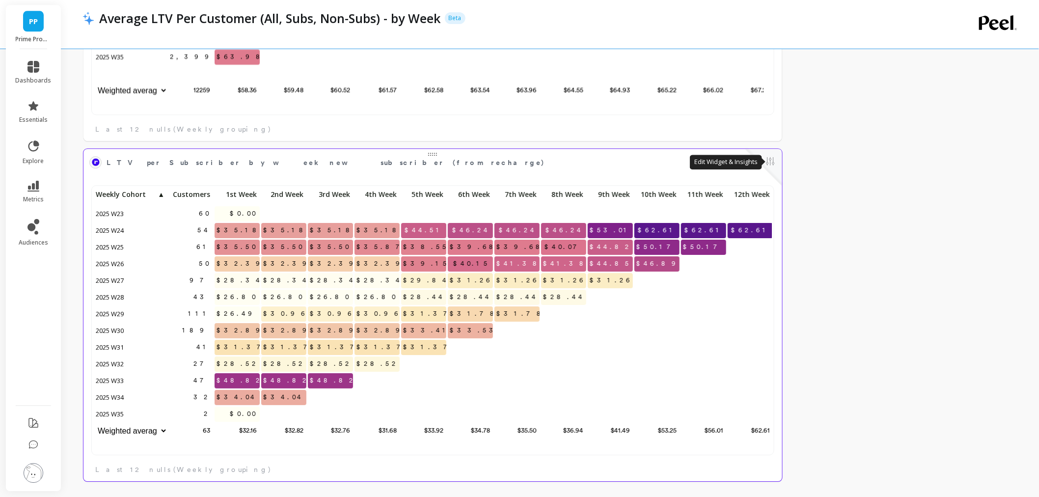
click at [768, 167] on button at bounding box center [771, 162] width 12 height 14
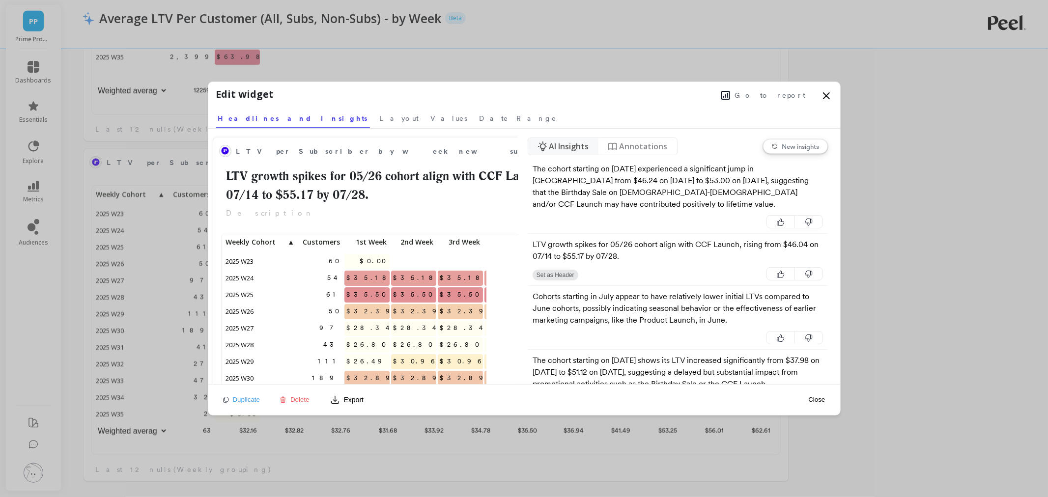
scroll to position [262, 667]
click at [794, 96] on span "Go to report" at bounding box center [770, 95] width 71 height 10
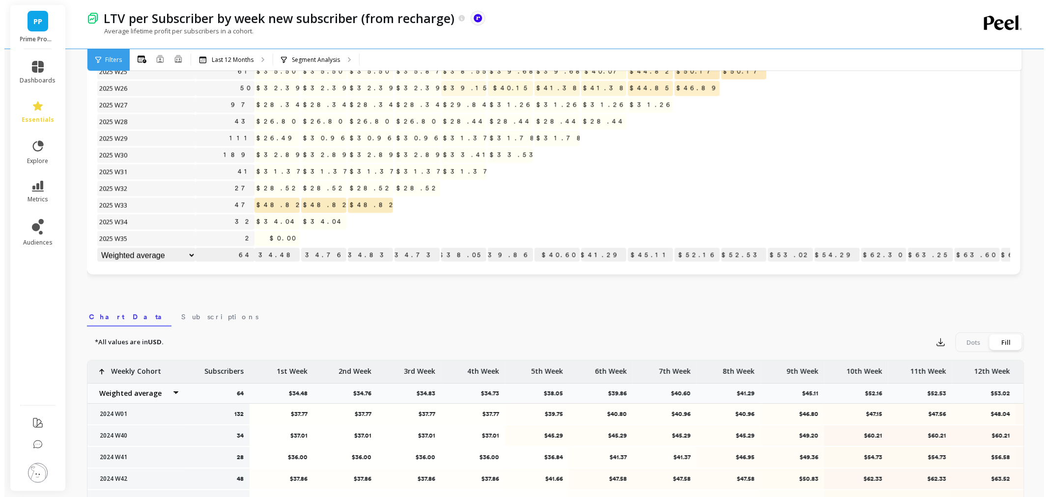
scroll to position [109, 0]
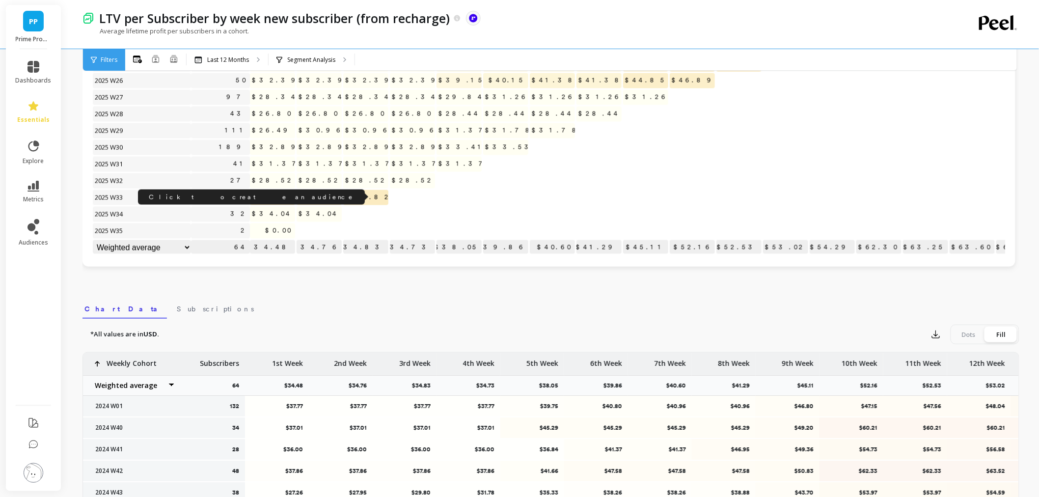
click at [239, 190] on link "47" at bounding box center [239, 197] width 22 height 15
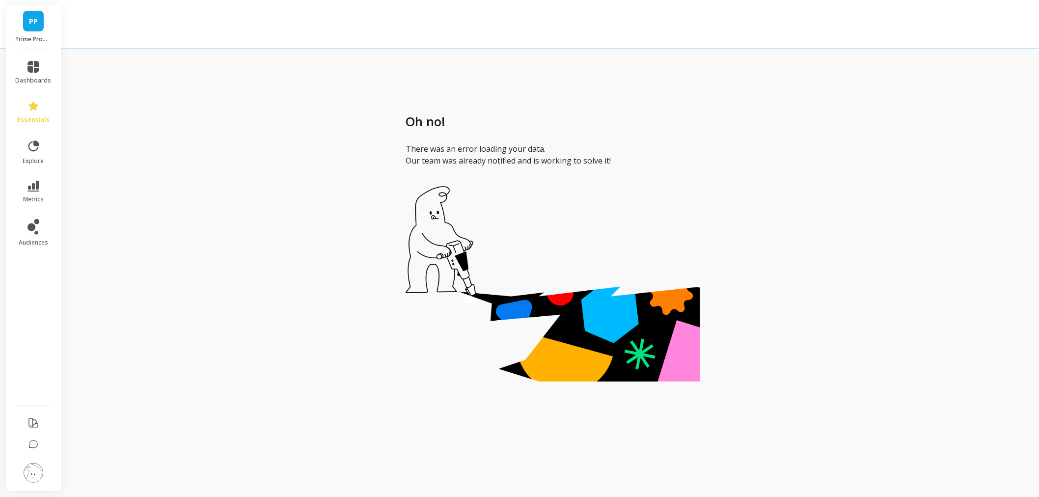
scroll to position [0, 0]
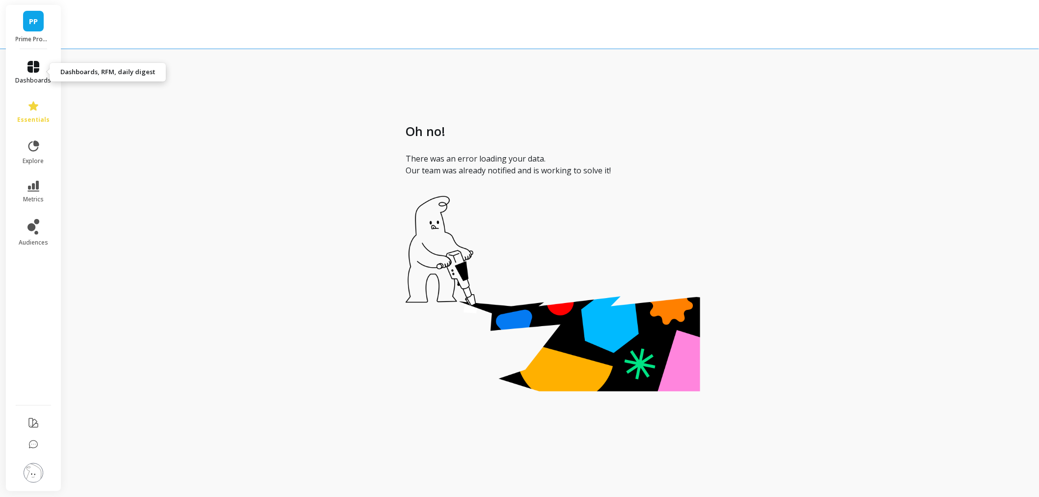
click at [37, 67] on icon at bounding box center [34, 67] width 12 height 12
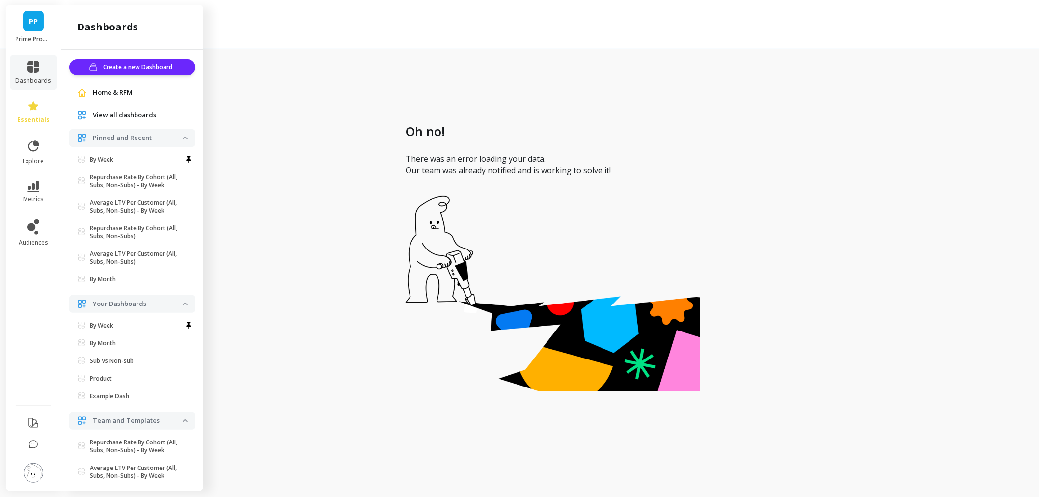
scroll to position [3, 0]
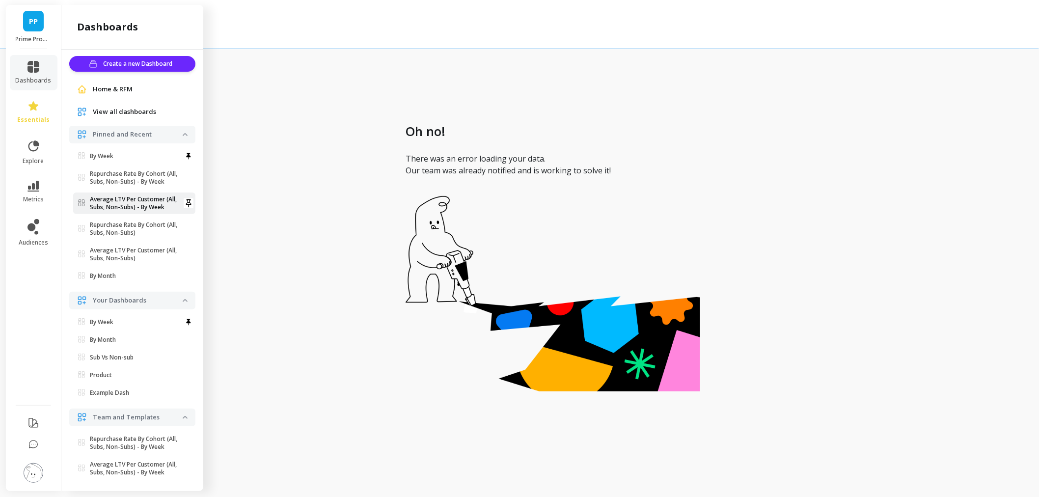
click at [126, 212] on link "Average LTV Per Customer (All, Subs, Non-Subs) - By Week" at bounding box center [134, 204] width 122 height 22
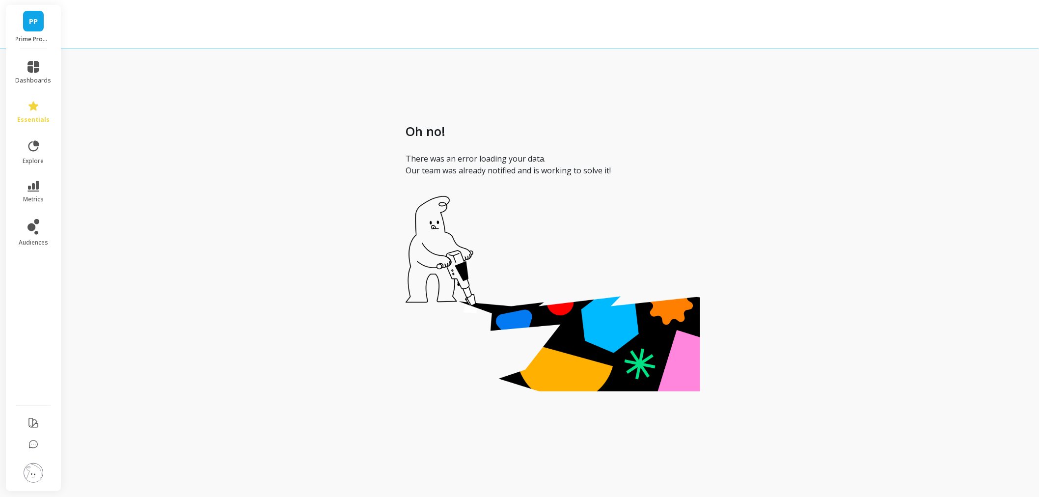
scroll to position [0, 0]
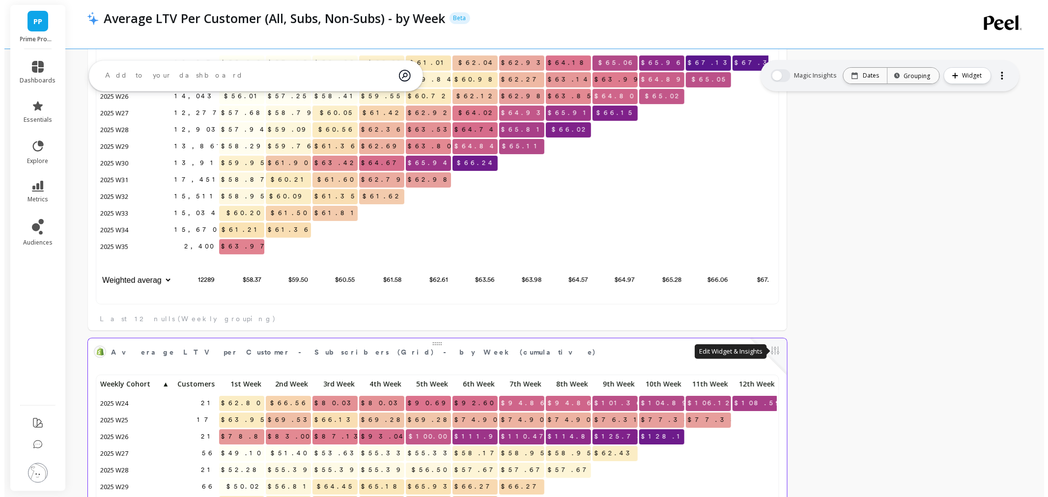
scroll to position [8, 8]
click at [769, 345] on button at bounding box center [771, 352] width 12 height 14
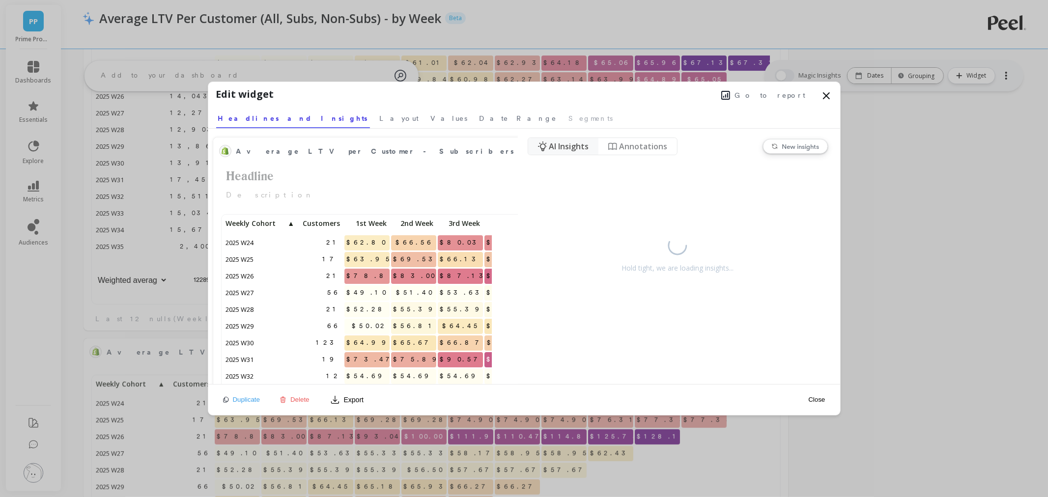
scroll to position [8, 8]
click at [779, 98] on span "Go to report" at bounding box center [770, 95] width 71 height 10
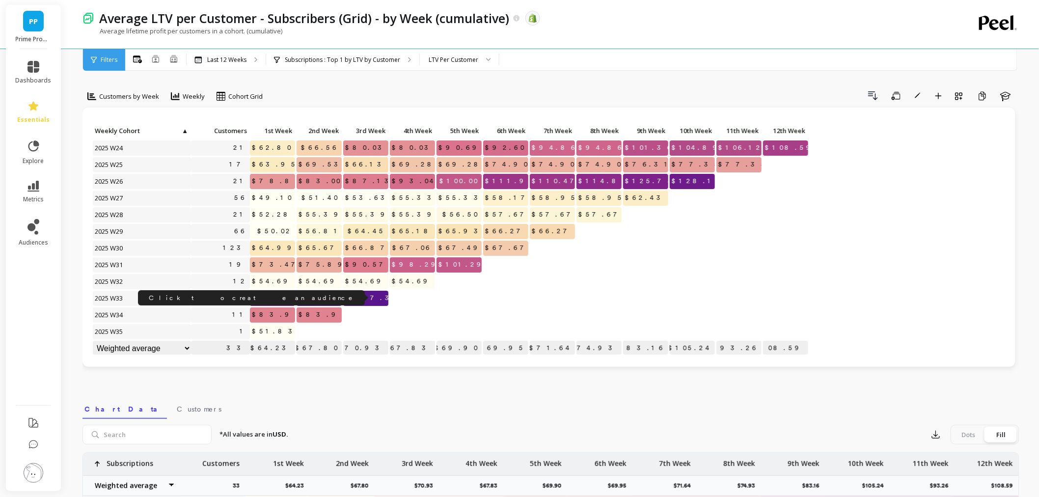
click at [246, 301] on link "24" at bounding box center [241, 298] width 18 height 15
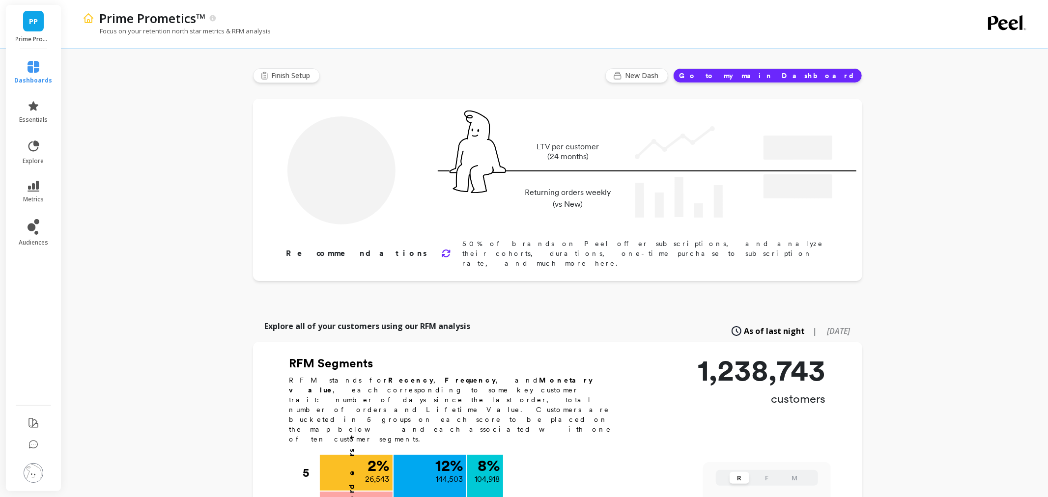
type input "Champions"
type input "104918"
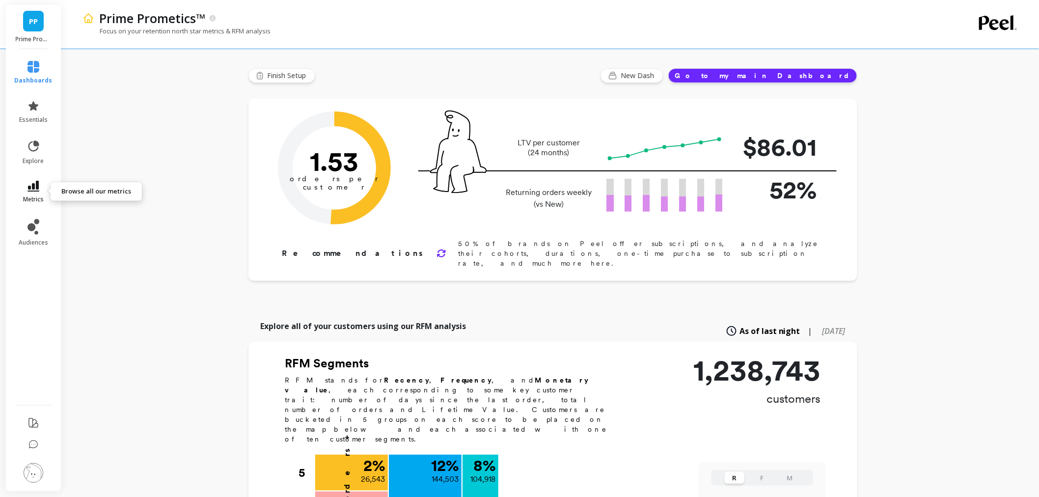
click at [32, 189] on icon at bounding box center [34, 186] width 12 height 11
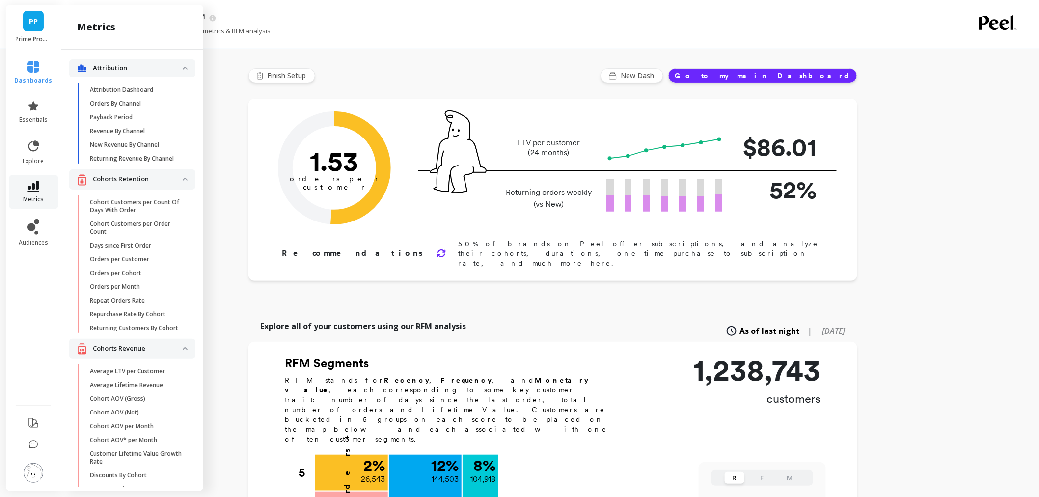
scroll to position [382, 0]
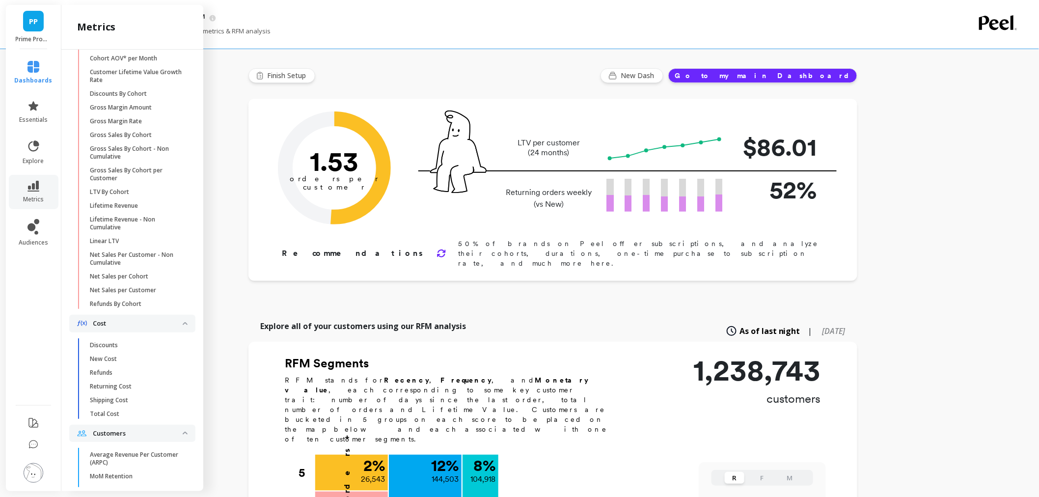
click at [20, 64] on link "dashboards" at bounding box center [34, 73] width 38 height 24
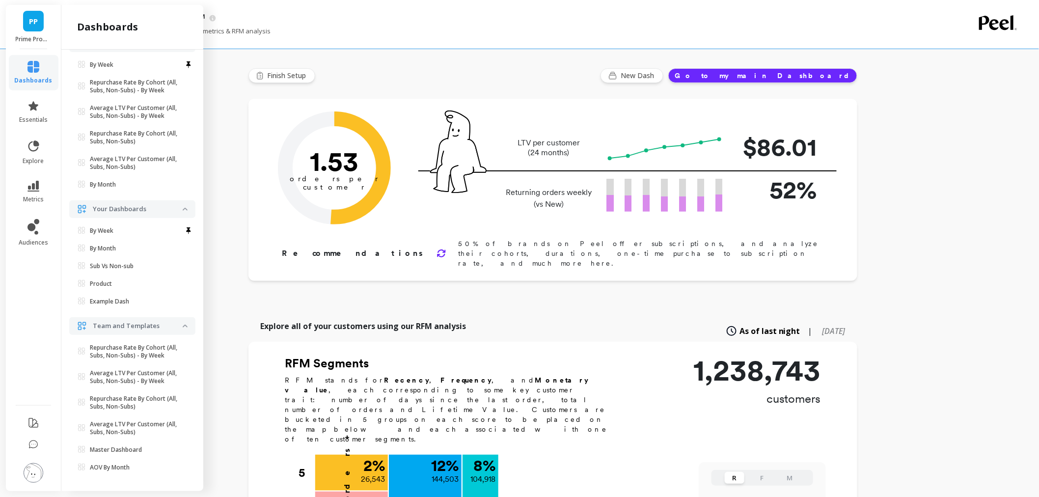
scroll to position [3, 0]
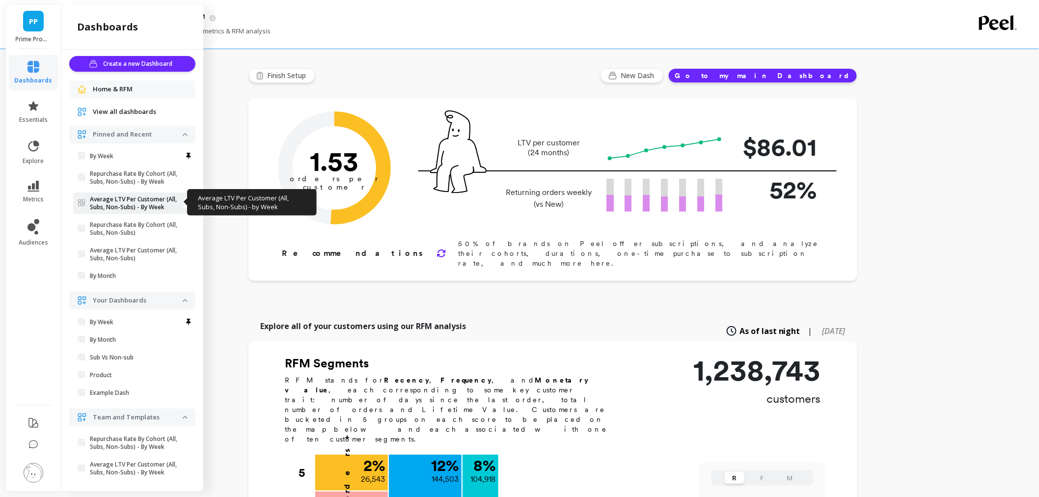
click at [124, 195] on p "Average LTV Per Customer (All, Subs, Non-Subs) - By Week" at bounding box center [136, 203] width 93 height 16
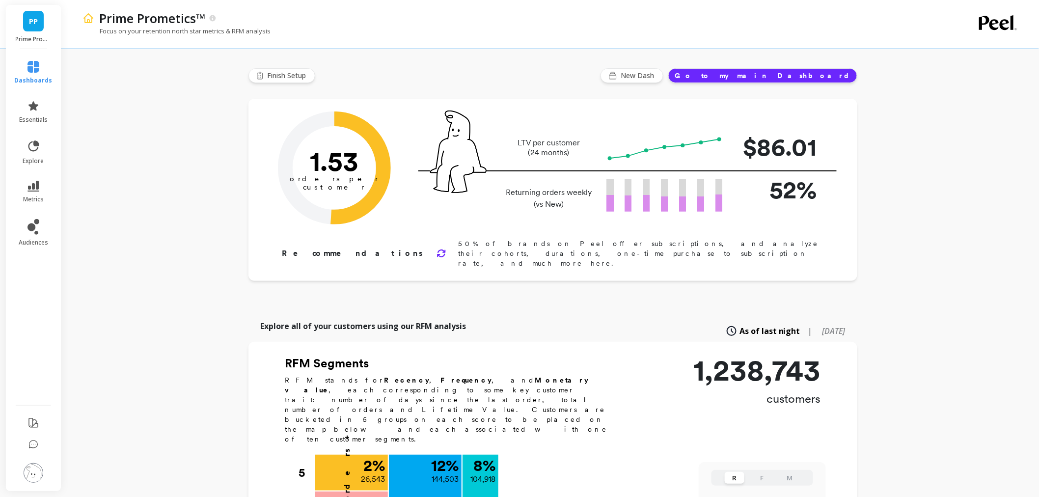
scroll to position [0, 0]
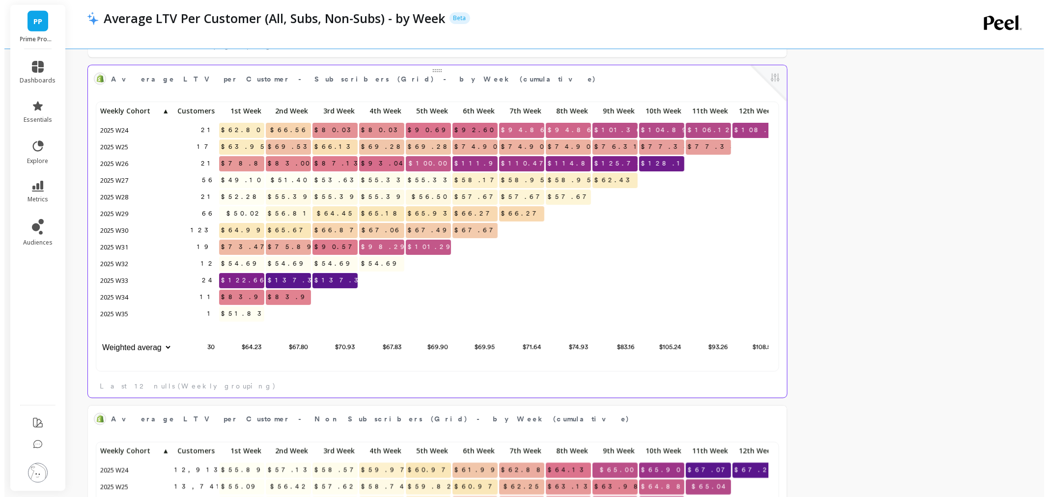
scroll to position [262, 669]
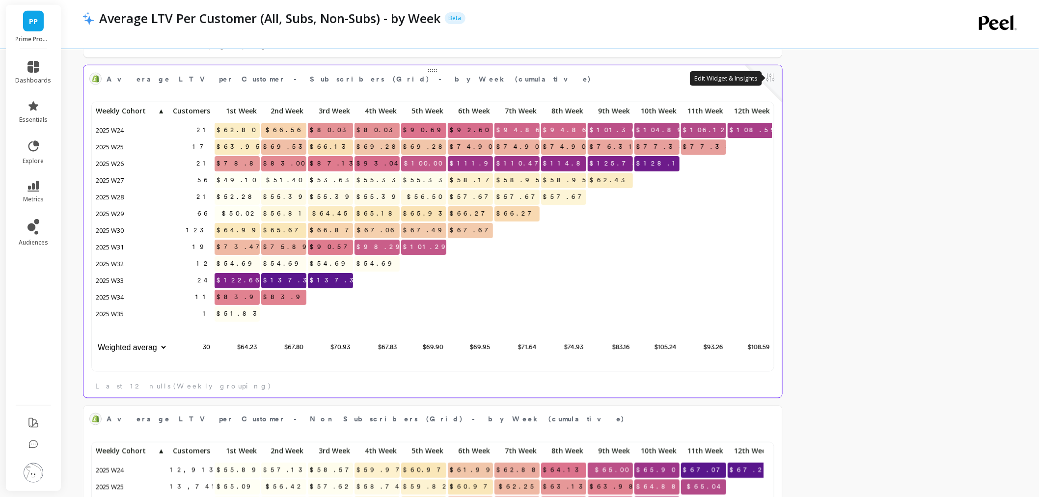
click at [773, 80] on button at bounding box center [771, 79] width 12 height 14
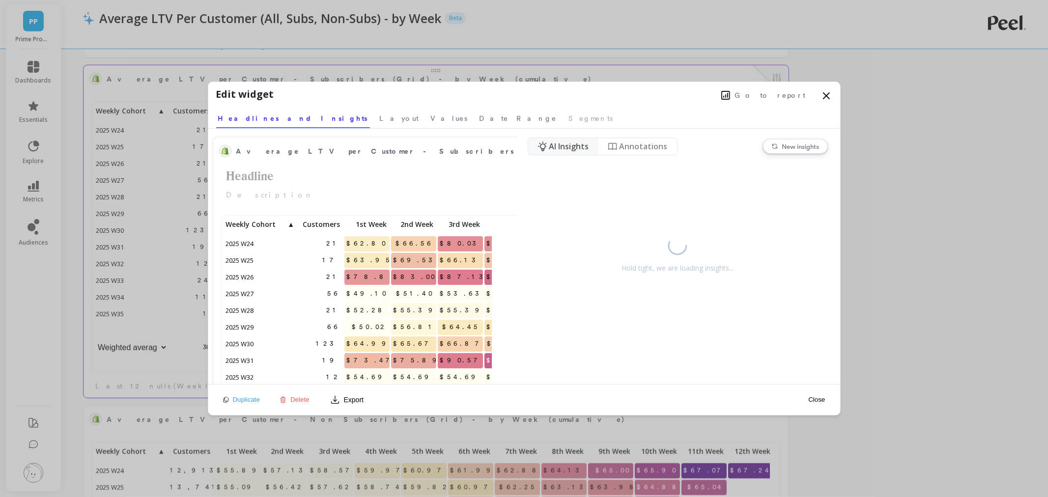
scroll to position [262, 259]
click at [771, 95] on span "Go to report" at bounding box center [770, 95] width 71 height 10
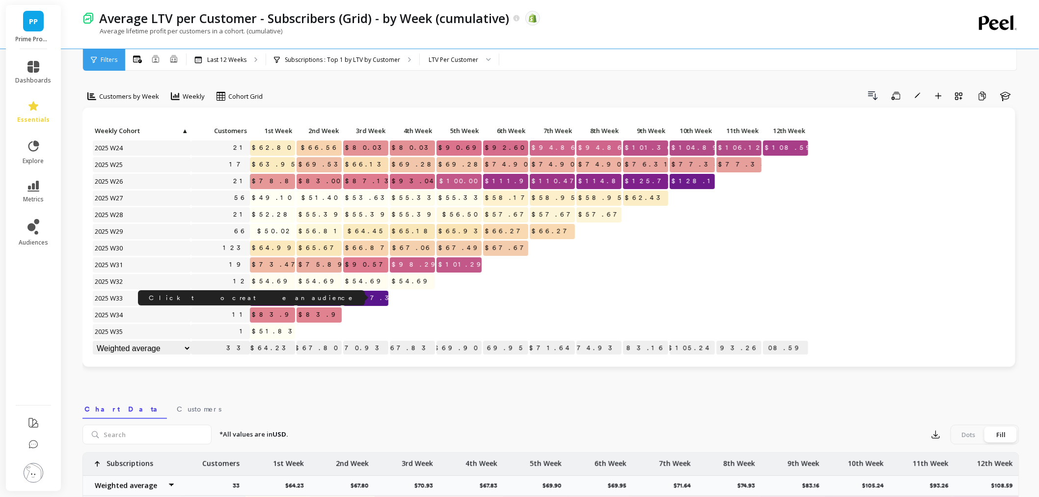
click at [244, 297] on link "24" at bounding box center [241, 298] width 18 height 15
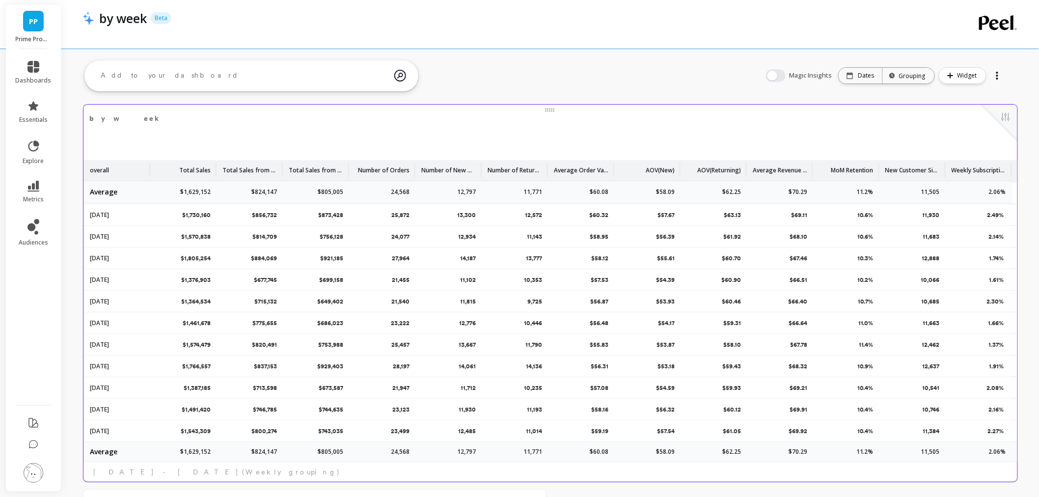
scroll to position [355, 0]
click at [30, 71] on icon at bounding box center [34, 67] width 12 height 12
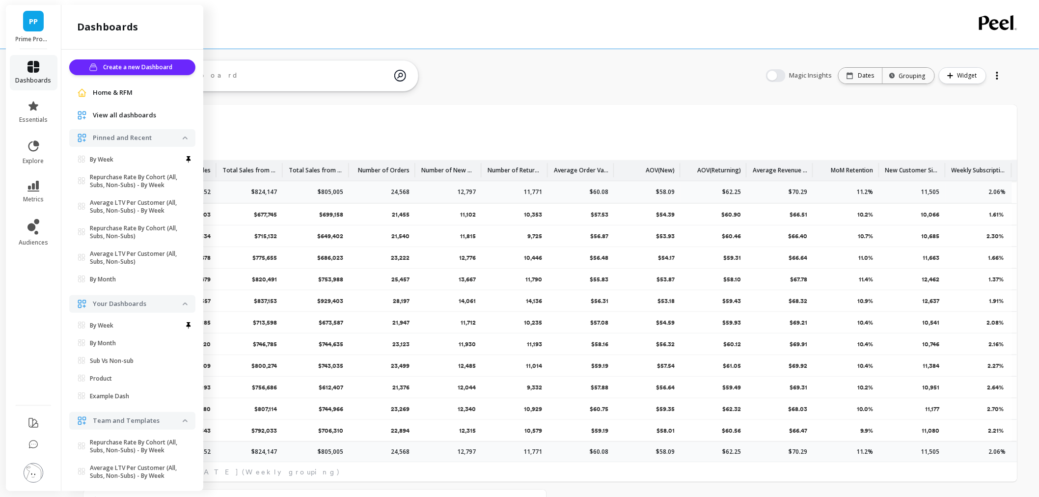
scroll to position [3, 0]
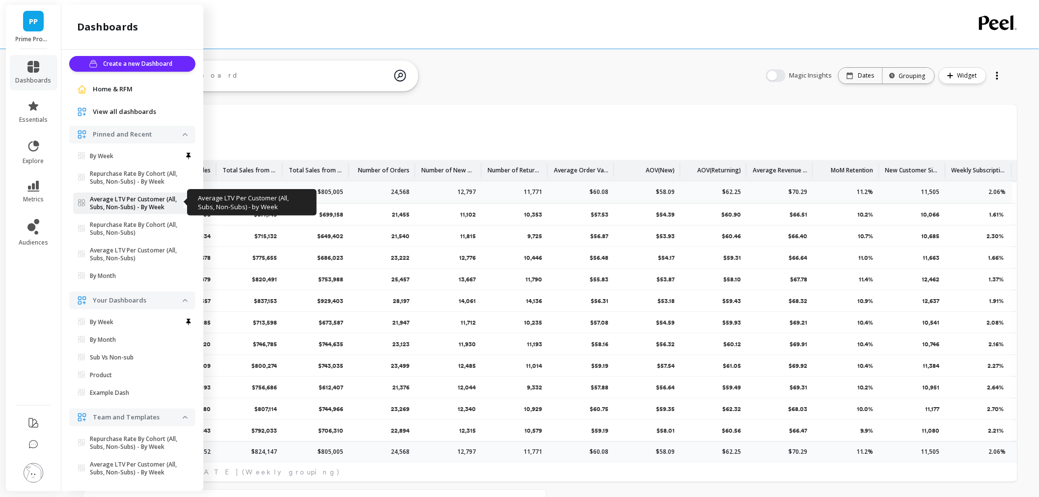
click at [131, 197] on p "Average LTV Per Customer (All, Subs, Non-Subs) - By Week" at bounding box center [136, 203] width 93 height 16
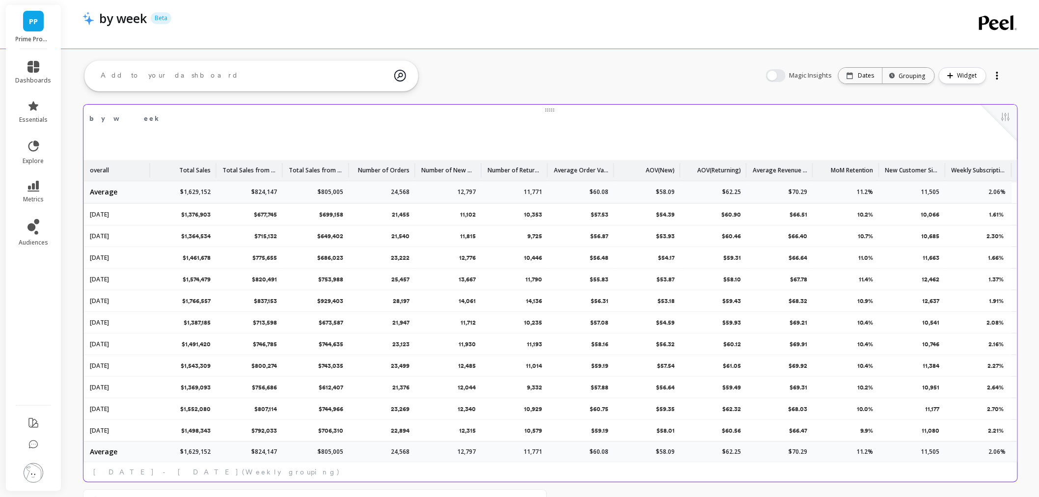
scroll to position [0, 0]
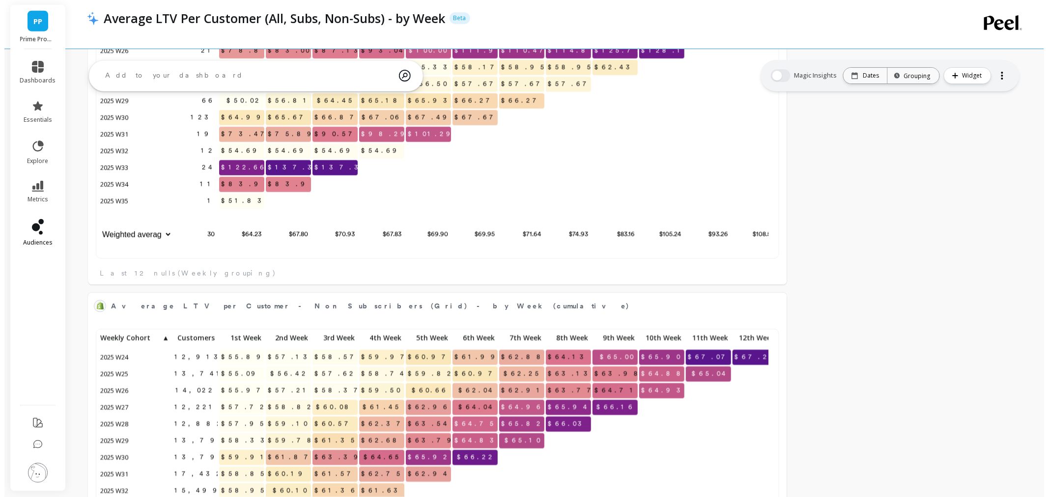
scroll to position [262, 661]
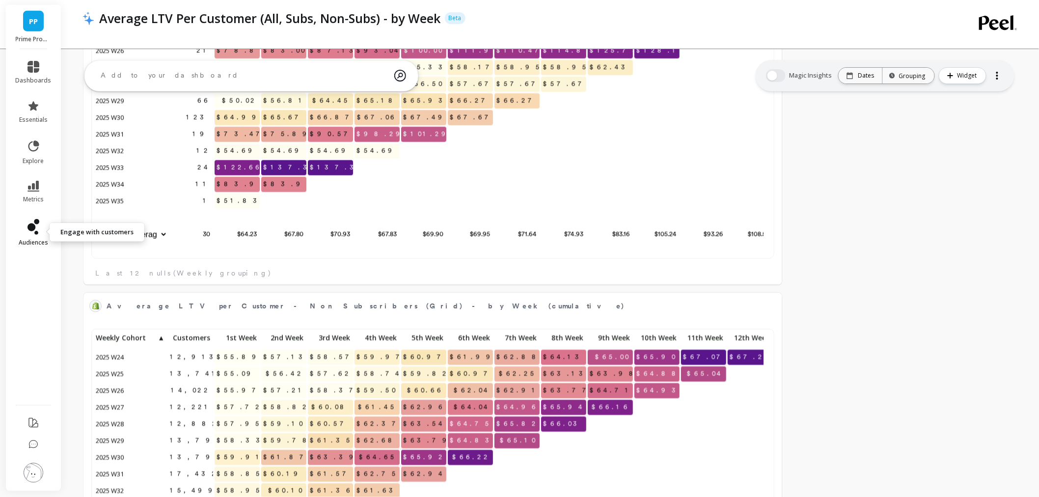
click at [20, 231] on link "audiences" at bounding box center [34, 233] width 36 height 28
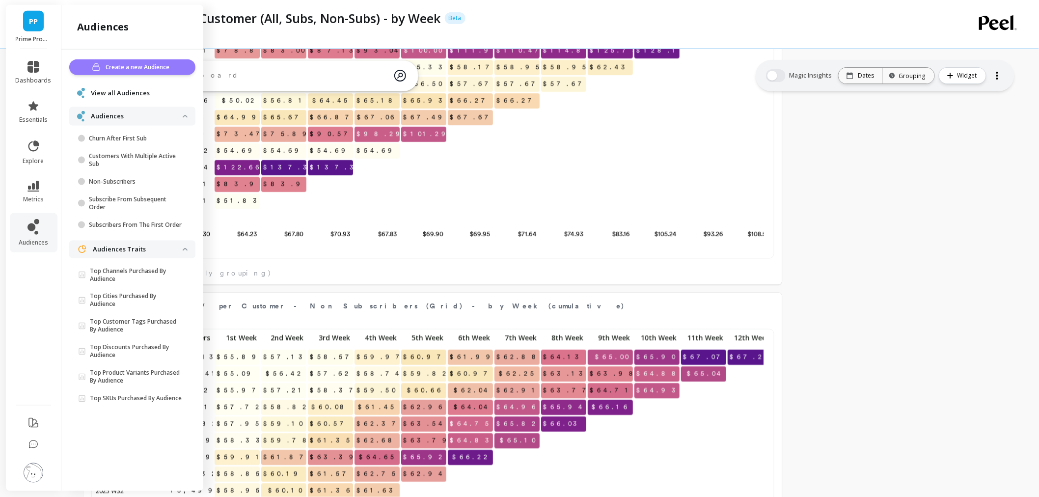
click at [156, 61] on button "Create a new Audience" at bounding box center [132, 67] width 126 height 16
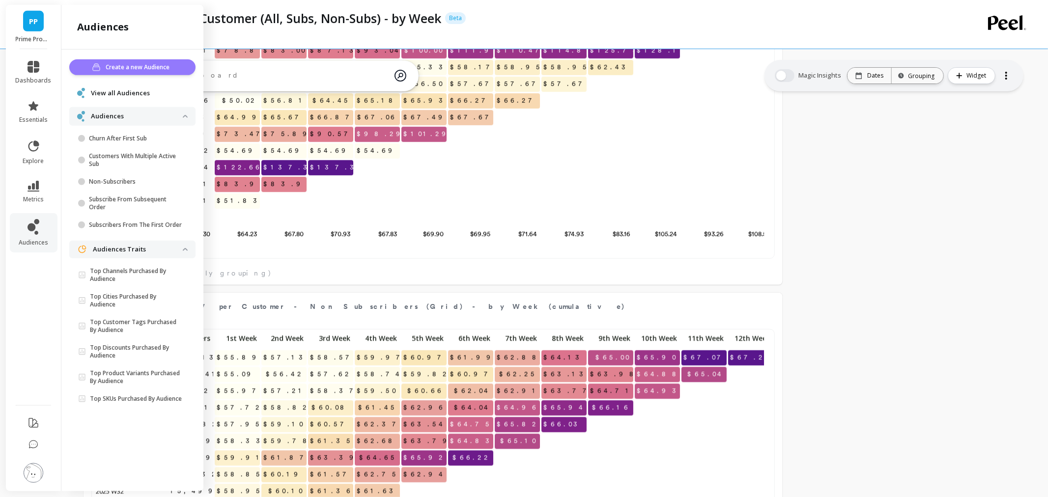
scroll to position [262, 667]
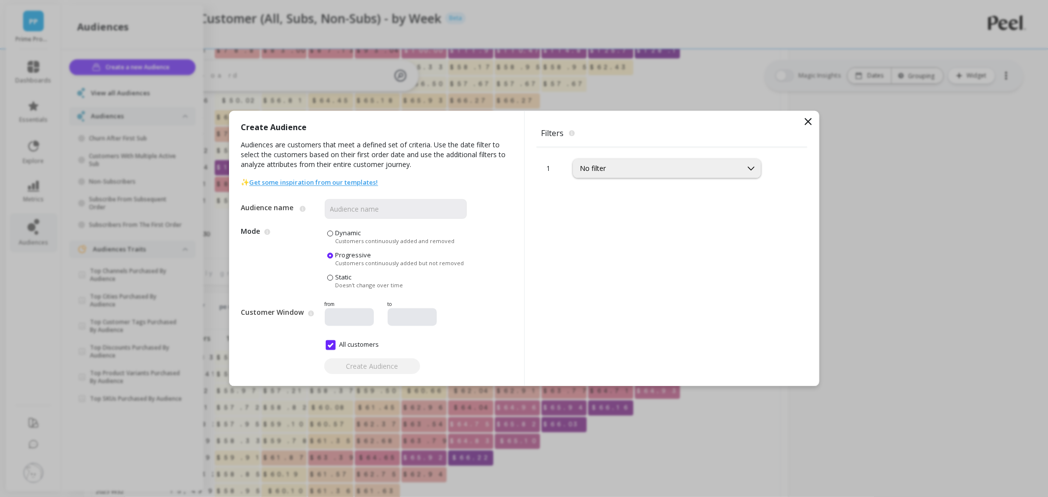
click at [332, 280] on span at bounding box center [330, 278] width 6 height 6
click at [0, 0] on input "Static Doesn't change over time" at bounding box center [0, 0] width 0 height 0
click at [333, 342] on input "All customers" at bounding box center [353, 345] width 54 height 10
checkbox input "false"
type input "07/26/2025"
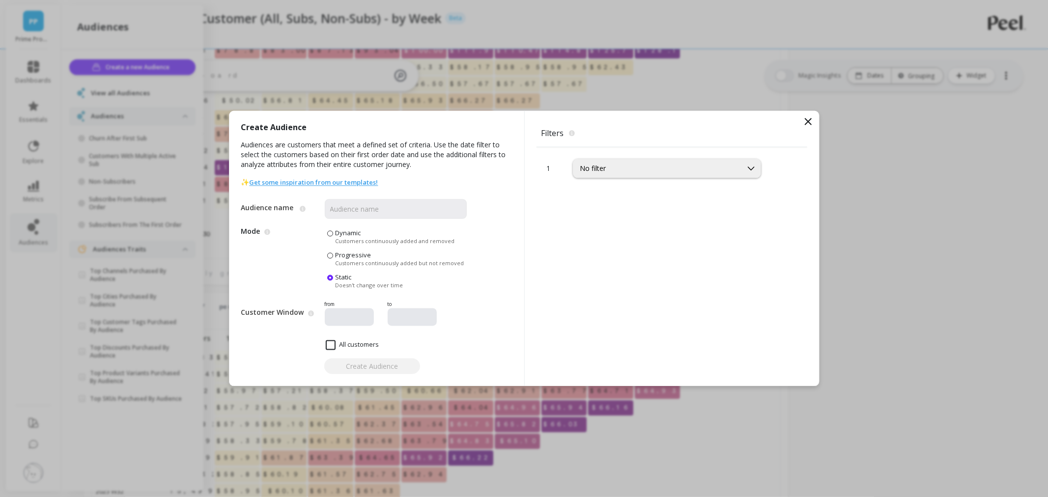
type input "08/26/2025"
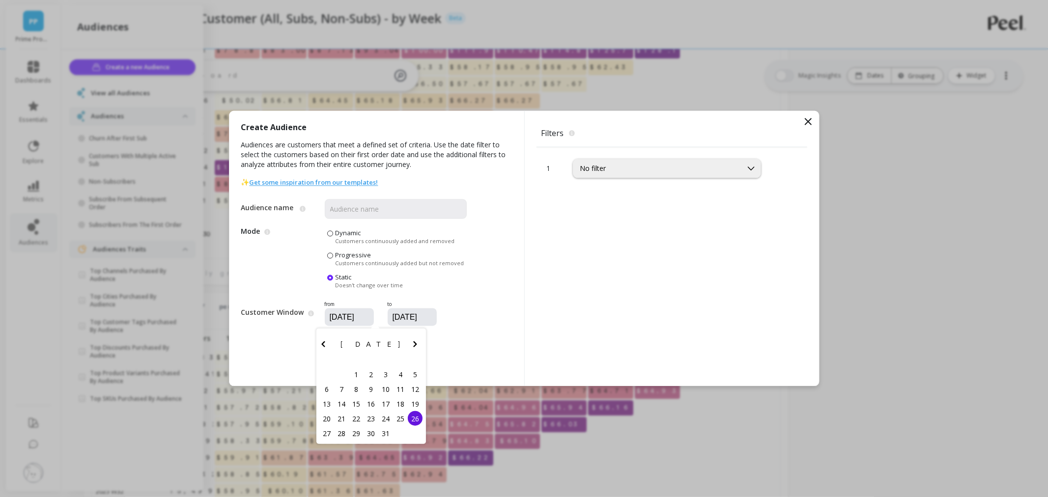
drag, startPoint x: 336, startPoint y: 316, endPoint x: 404, endPoint y: 344, distance: 72.9
click at [333, 317] on input "07/26/2025" at bounding box center [379, 318] width 100 height 10
click at [413, 347] on icon "Next Month" at bounding box center [415, 344] width 12 height 12
click at [340, 404] on div "11" at bounding box center [341, 403] width 15 height 15
type input "08/11/2025"
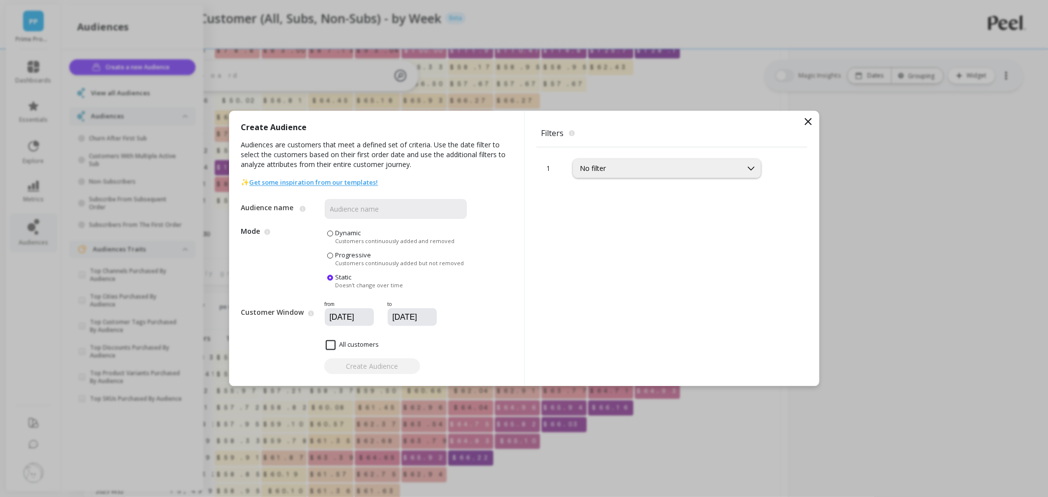
click at [401, 318] on input "08/26/2025" at bounding box center [441, 318] width 100 height 10
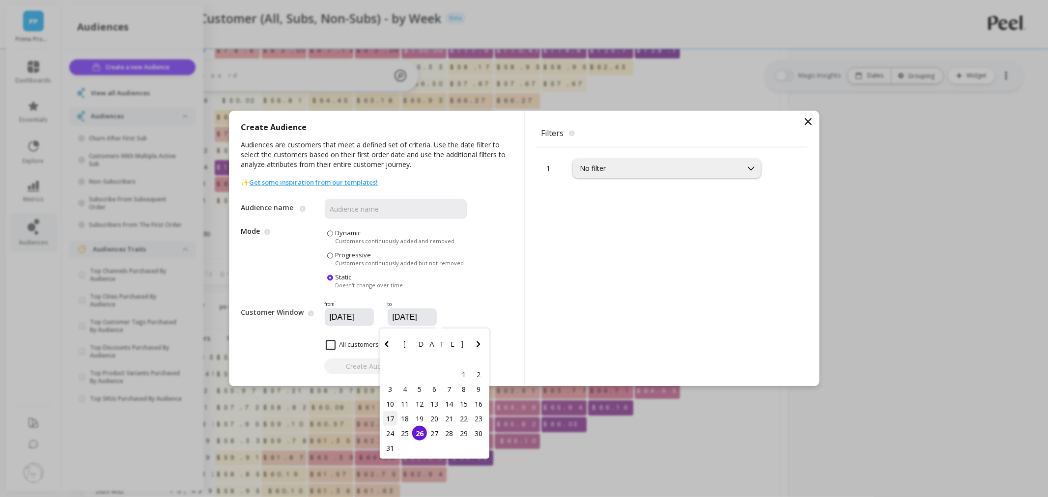
click at [389, 419] on div "17" at bounding box center [390, 418] width 15 height 15
type input "08/17/2025"
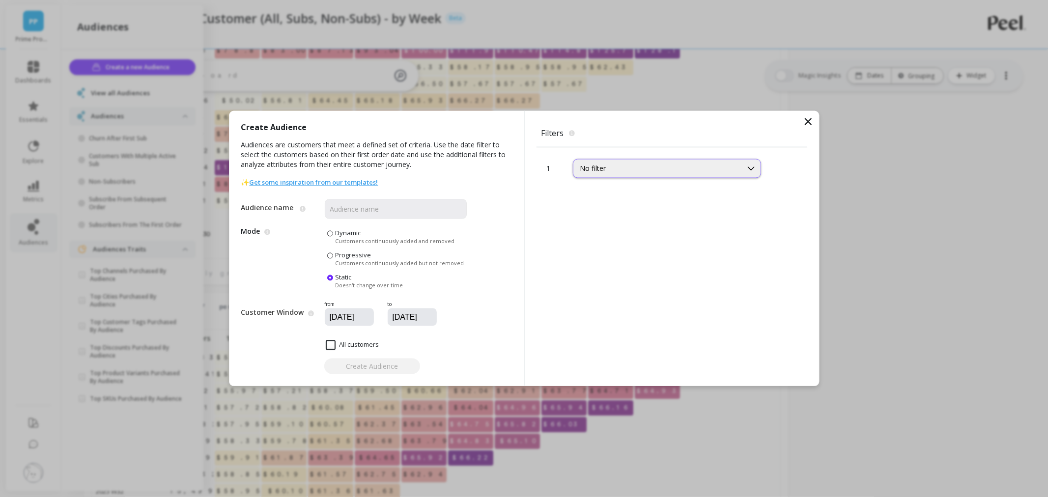
click at [610, 163] on div "No filter" at bounding box center [657, 168] width 168 height 11
click at [605, 165] on div "No filter" at bounding box center [657, 168] width 155 height 9
type input "sub"
click at [647, 212] on div "Subscriber Status" at bounding box center [666, 214] width 175 height 9
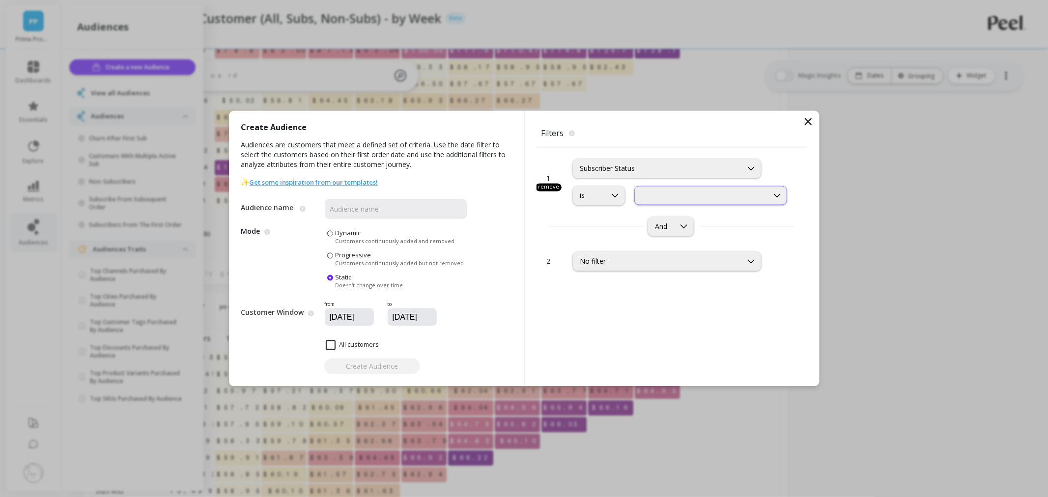
click at [682, 195] on div at bounding box center [702, 195] width 132 height 9
click at [693, 239] on div "Subscribers from First Order" at bounding box center [710, 238] width 140 height 9
click at [373, 209] on input "Audience name" at bounding box center [396, 209] width 142 height 20
click at [364, 210] on input "Audience name" at bounding box center [396, 209] width 142 height 20
type input "week 33"
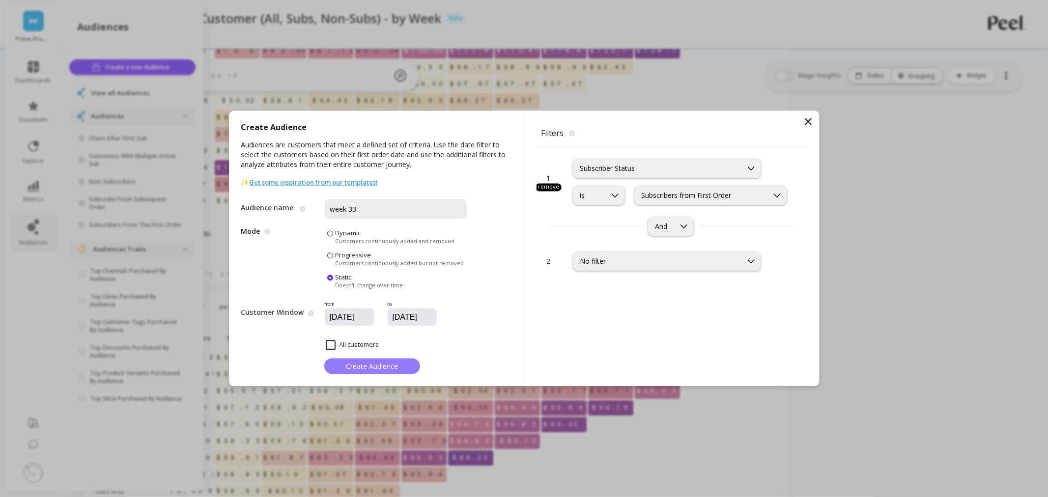
click at [389, 364] on span "Create Audience" at bounding box center [372, 365] width 52 height 9
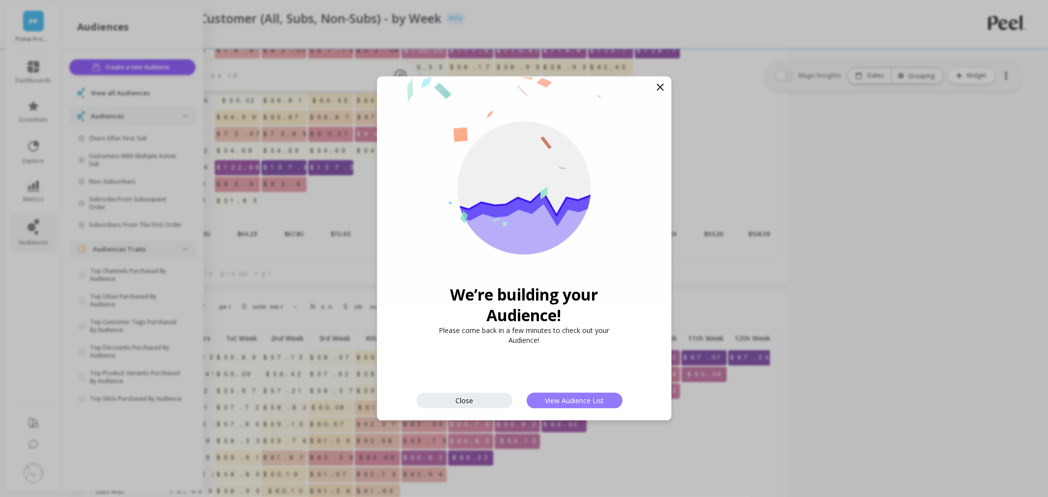
click at [558, 402] on span "View Audience List" at bounding box center [574, 400] width 59 height 9
